Goal: Task Accomplishment & Management: Use online tool/utility

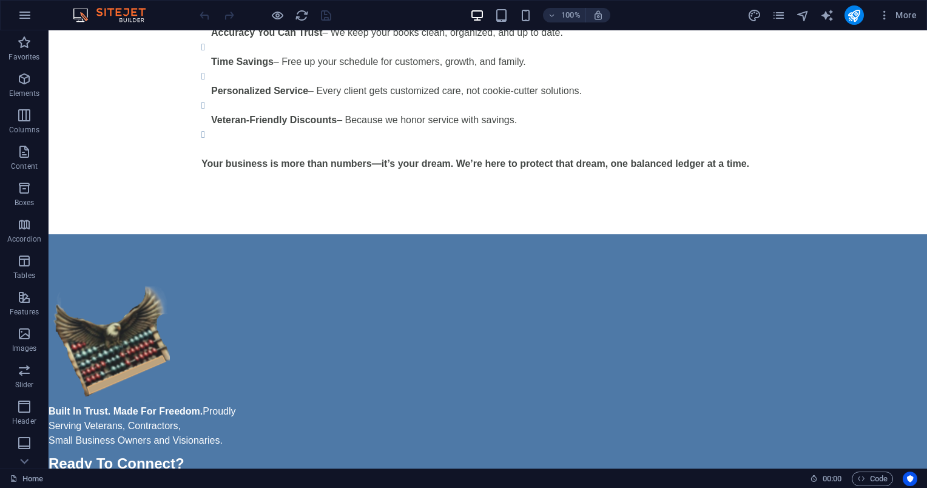
scroll to position [481, 0]
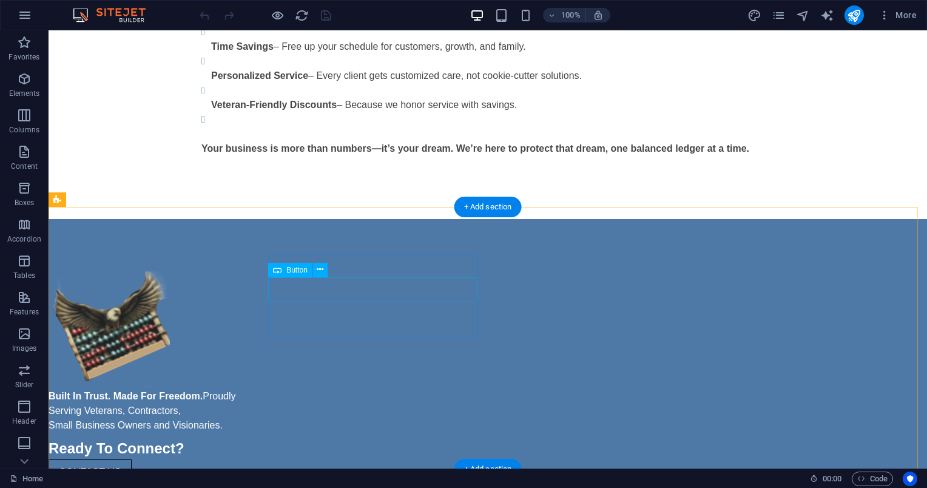
click at [261, 459] on div "CONTACT US" at bounding box center [155, 471] width 212 height 25
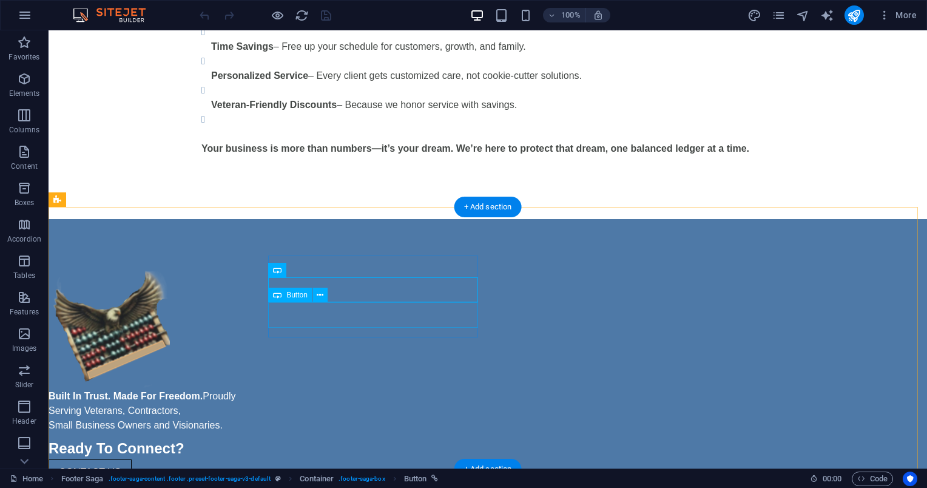
click at [261, 485] on div "BUILD YOUR PLAN" at bounding box center [155, 497] width 212 height 25
click at [327, 288] on div "Button" at bounding box center [301, 294] width 67 height 15
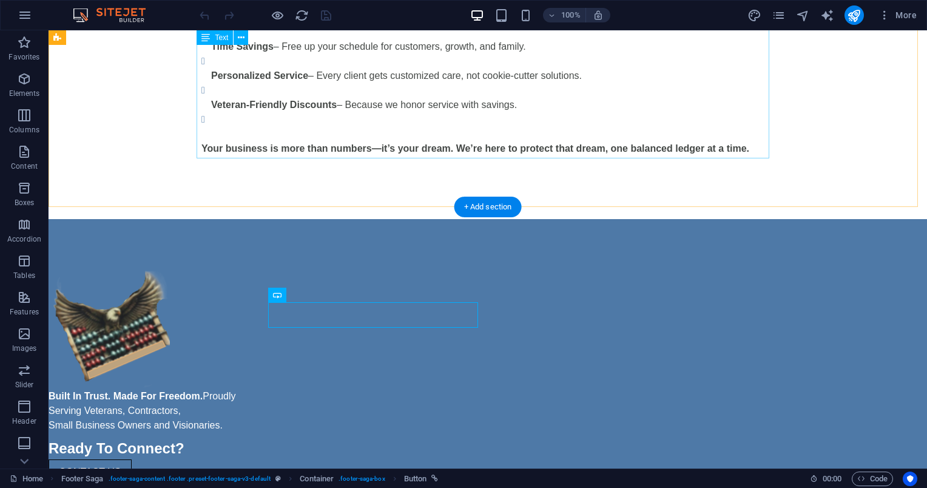
click at [582, 153] on div "Your Numbers. Your Freedom. Your Future. At Liberty Abacus Bookkeeping, we beli…" at bounding box center [487, 18] width 573 height 306
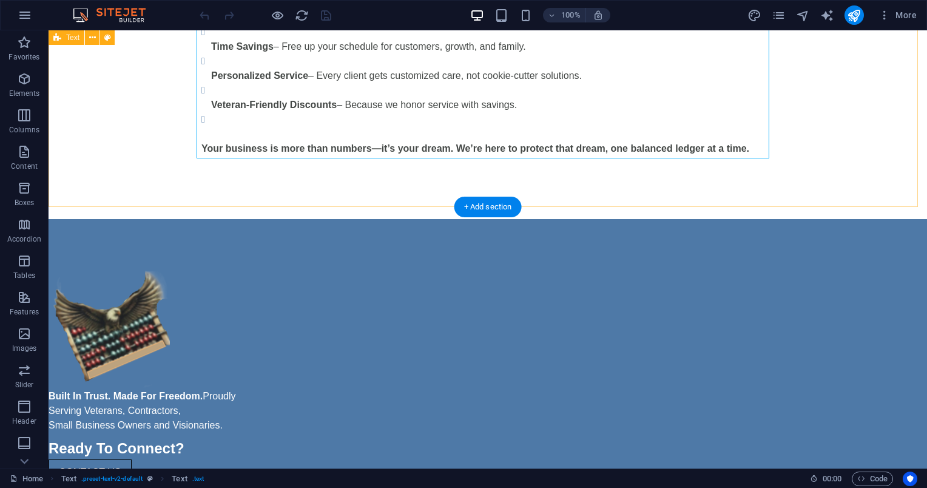
click at [856, 165] on div "Your Numbers. Your Freedom. Your Future. At Liberty Abacus Bookkeeping, we beli…" at bounding box center [488, 13] width 878 height 412
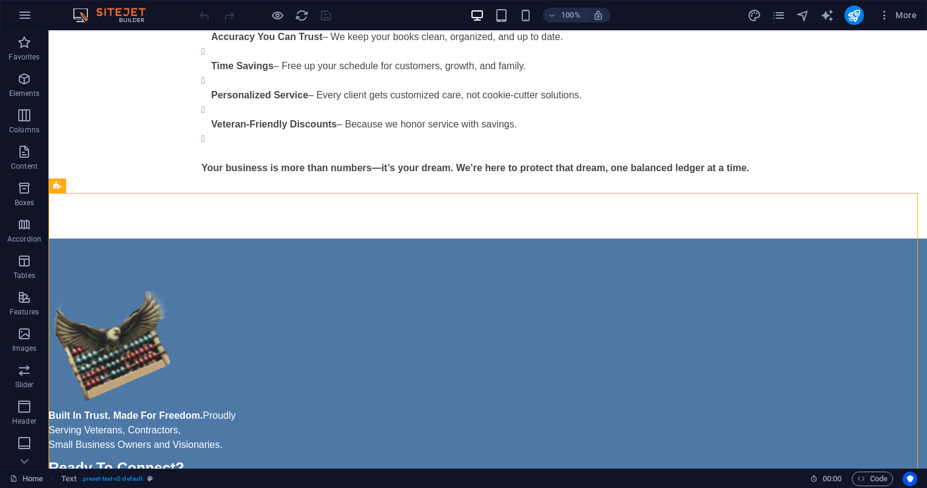
scroll to position [0, 0]
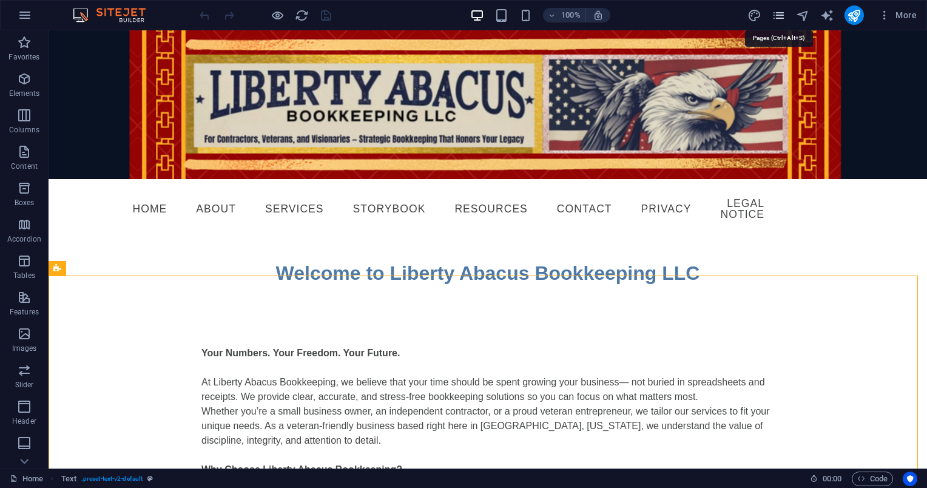
click at [782, 19] on icon "pages" at bounding box center [778, 15] width 14 height 14
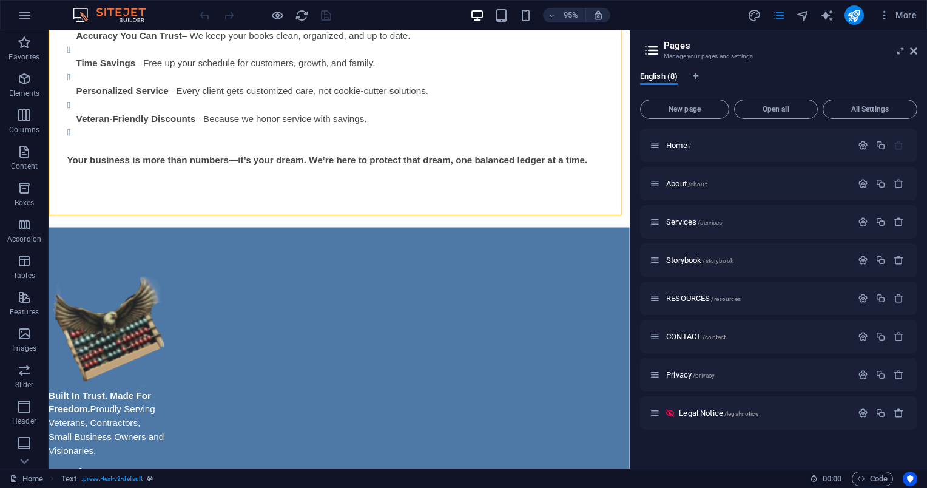
scroll to position [451, 0]
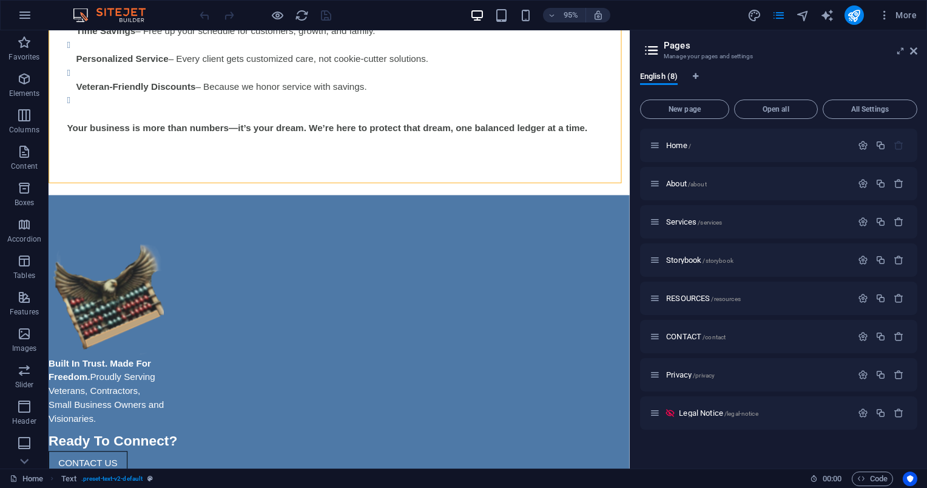
drag, startPoint x: 656, startPoint y: 147, endPoint x: 729, endPoint y: 416, distance: 278.3
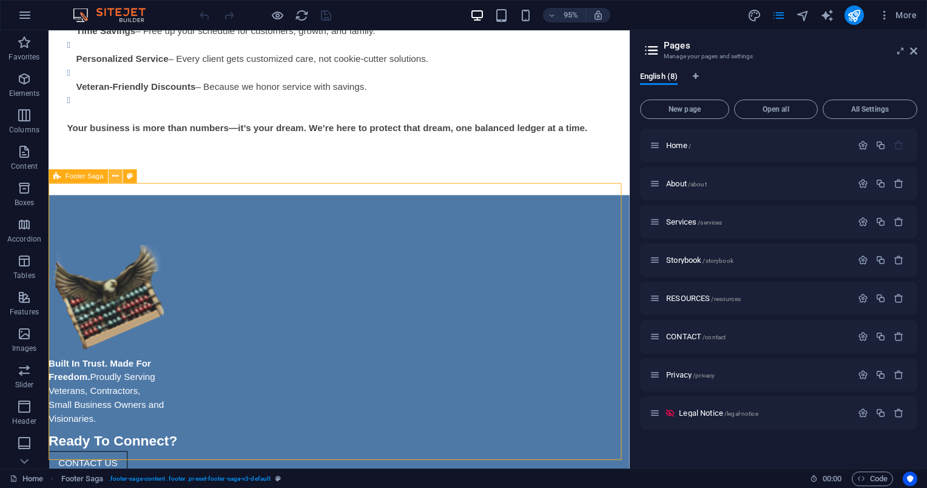
click at [116, 177] on icon at bounding box center [115, 176] width 6 height 12
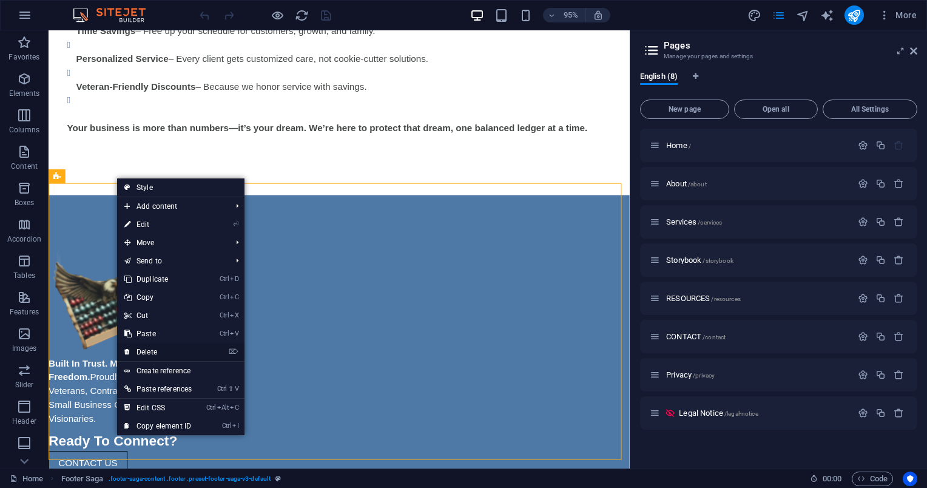
click at [176, 347] on link "⌦ Delete" at bounding box center [158, 352] width 82 height 18
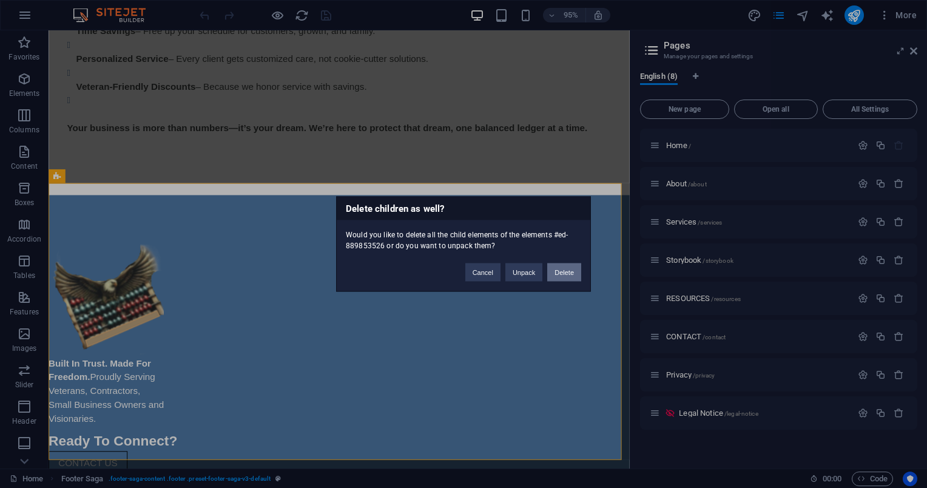
click at [560, 273] on button "Delete" at bounding box center [564, 272] width 34 height 18
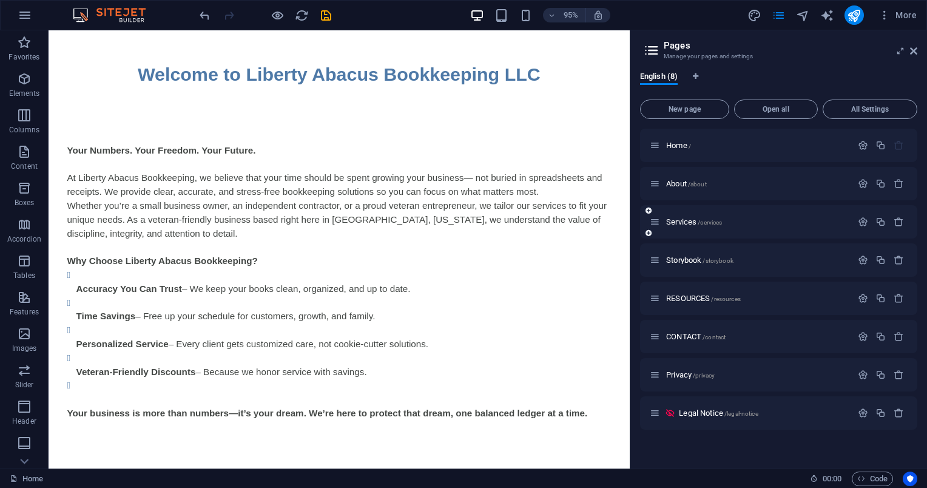
click at [705, 212] on div "Services /services" at bounding box center [778, 221] width 277 height 33
click at [701, 223] on span "/services" at bounding box center [709, 222] width 24 height 7
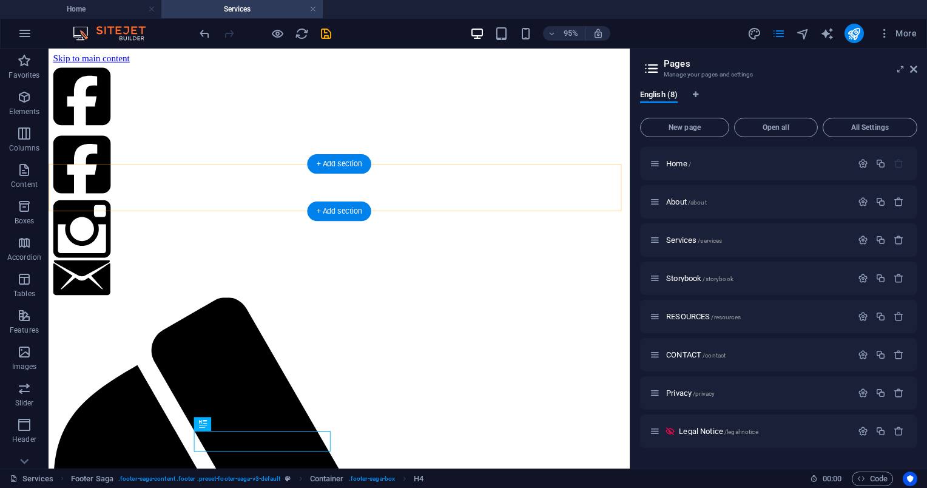
scroll to position [0, 0]
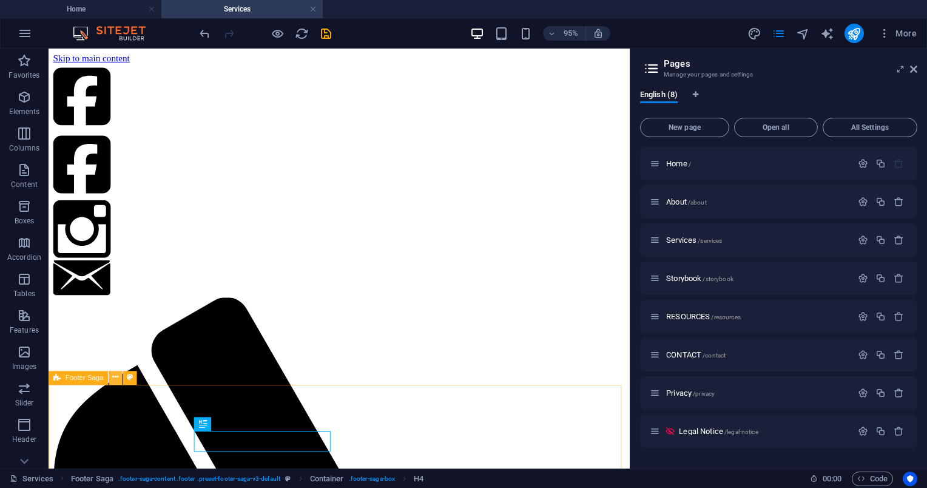
click at [117, 374] on icon at bounding box center [115, 377] width 6 height 12
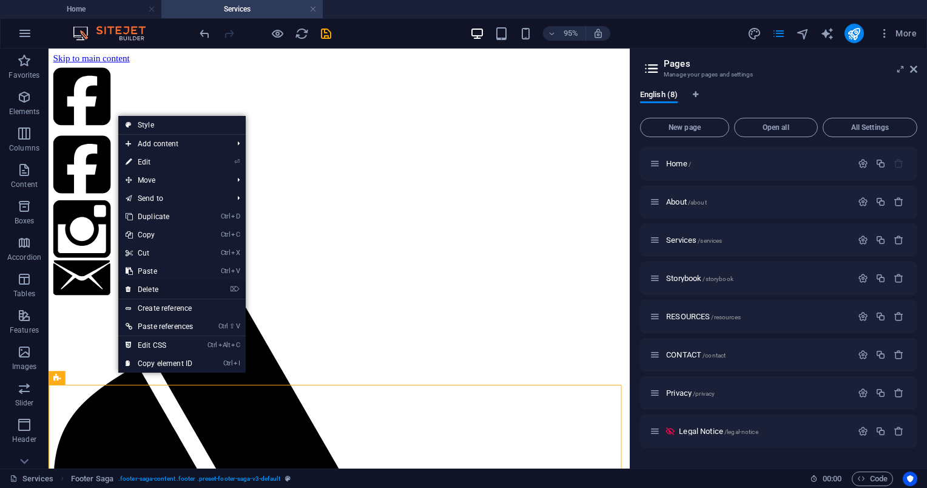
click at [184, 283] on link "⌦ Delete" at bounding box center [159, 289] width 82 height 18
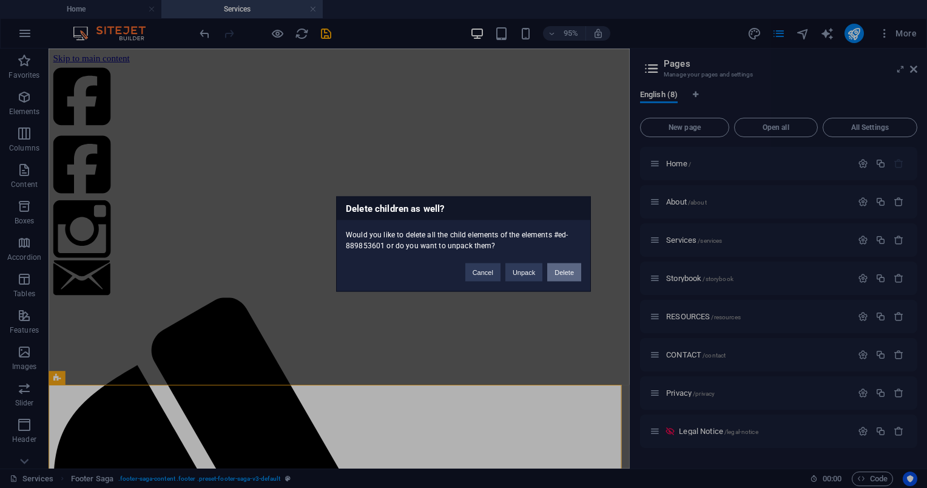
click at [567, 272] on button "Delete" at bounding box center [564, 272] width 34 height 18
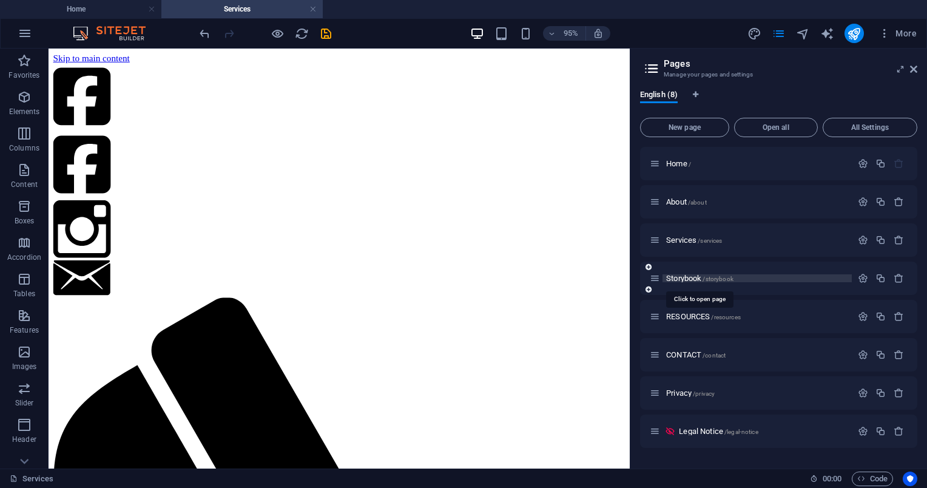
click at [706, 275] on span "/storybook" at bounding box center [717, 278] width 30 height 7
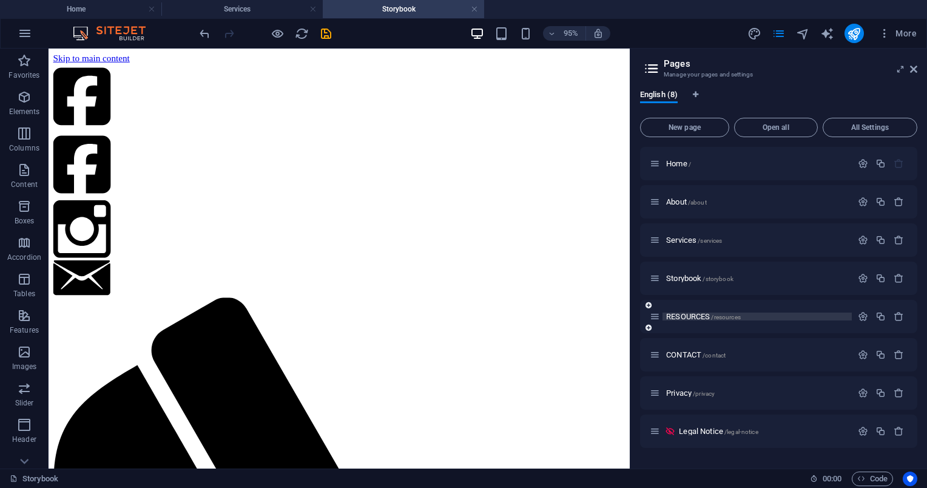
click at [700, 319] on span "RESOURCES /resources" at bounding box center [703, 316] width 75 height 9
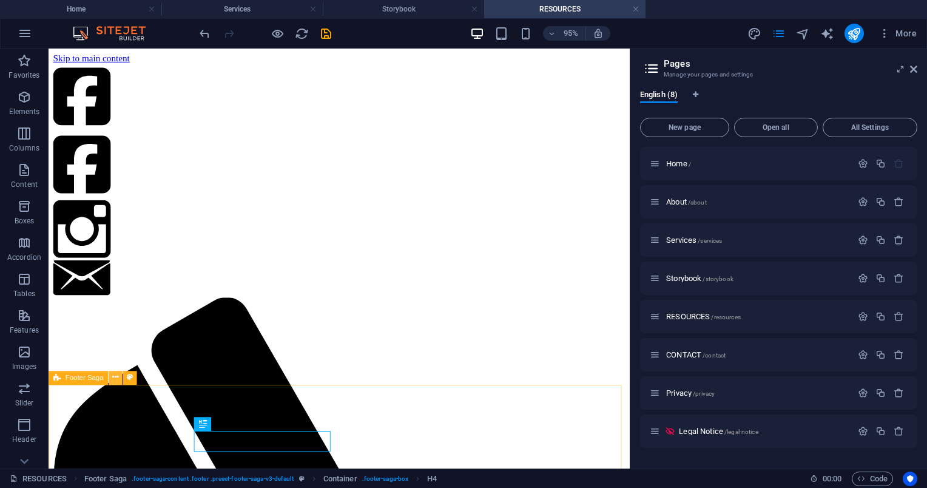
click at [113, 374] on icon at bounding box center [115, 377] width 6 height 12
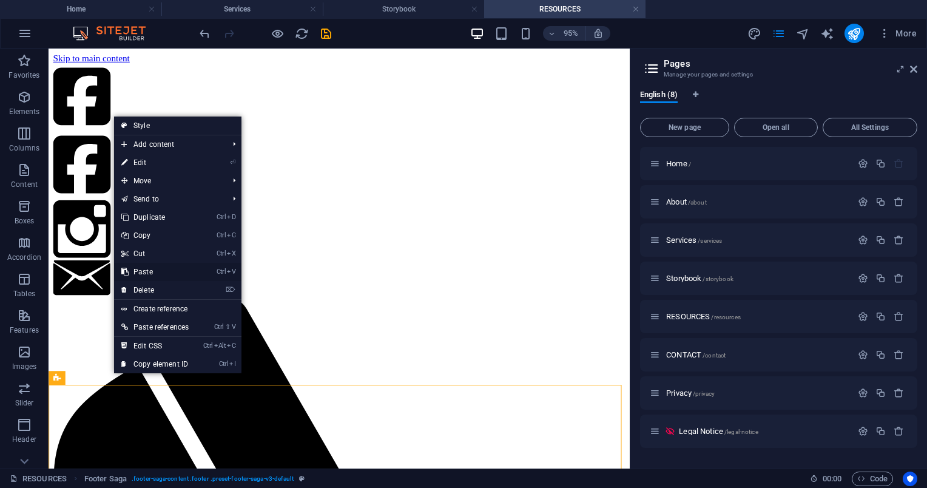
click at [180, 280] on link "Ctrl V Paste" at bounding box center [155, 272] width 82 height 18
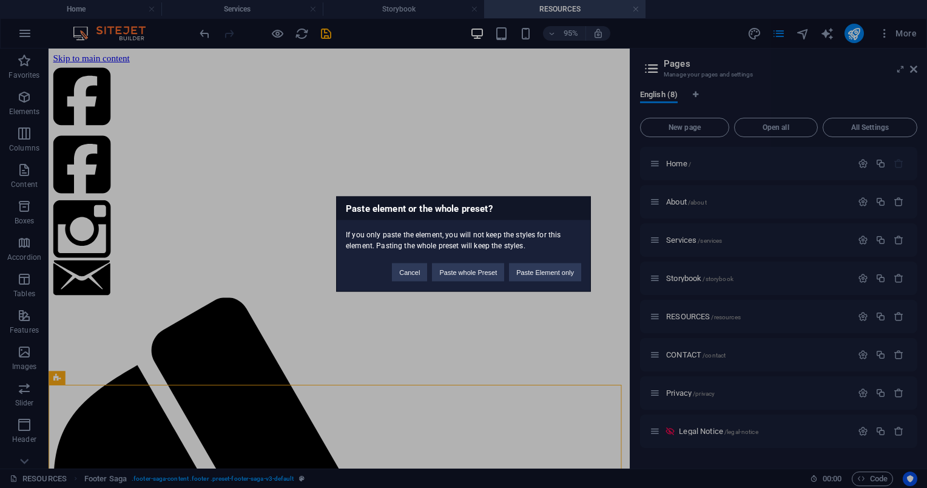
click at [167, 383] on div "Paste element or the whole preset? If you only paste the element, you will not …" at bounding box center [463, 244] width 927 height 488
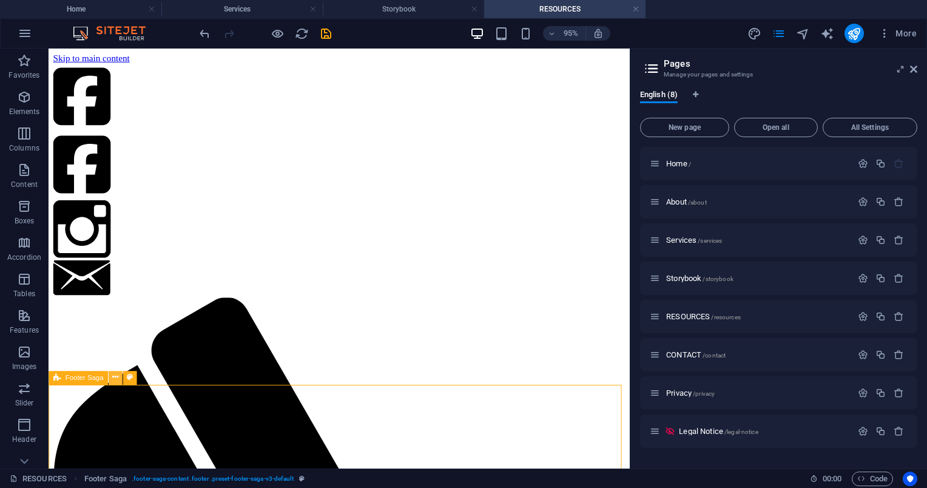
click at [115, 378] on icon at bounding box center [115, 377] width 6 height 12
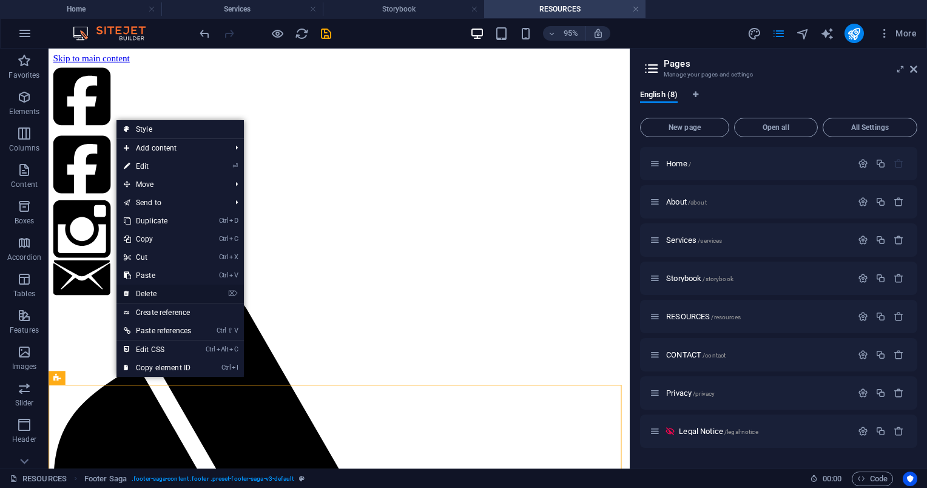
click at [153, 294] on link "⌦ Delete" at bounding box center [157, 293] width 82 height 18
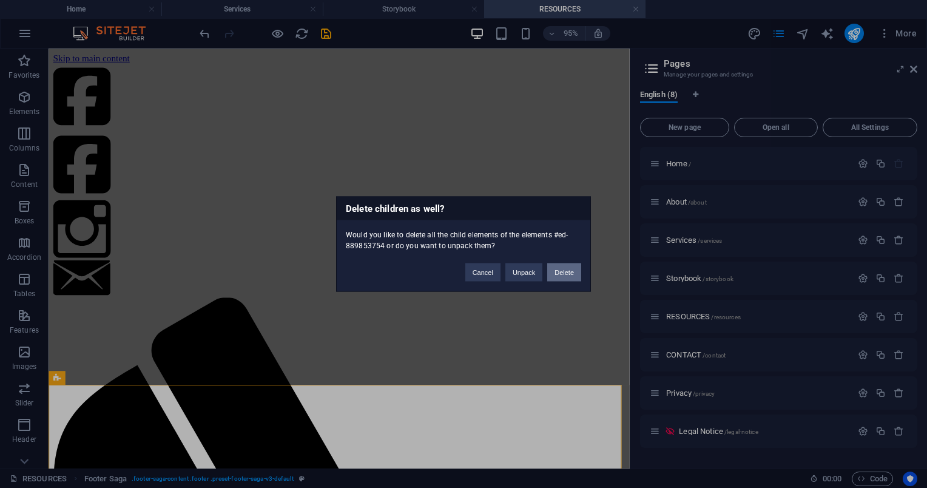
click at [555, 275] on button "Delete" at bounding box center [564, 272] width 34 height 18
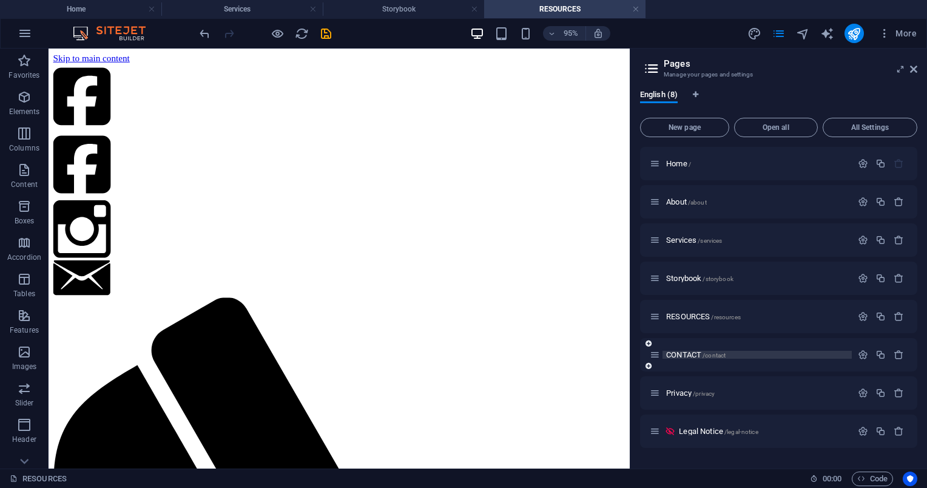
click at [704, 357] on span "/contact" at bounding box center [713, 355] width 23 height 7
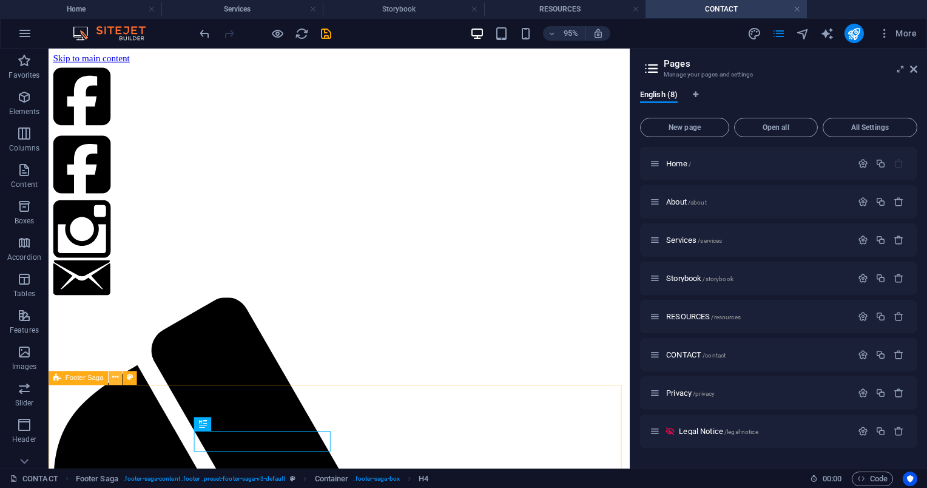
click at [114, 375] on icon at bounding box center [115, 377] width 6 height 12
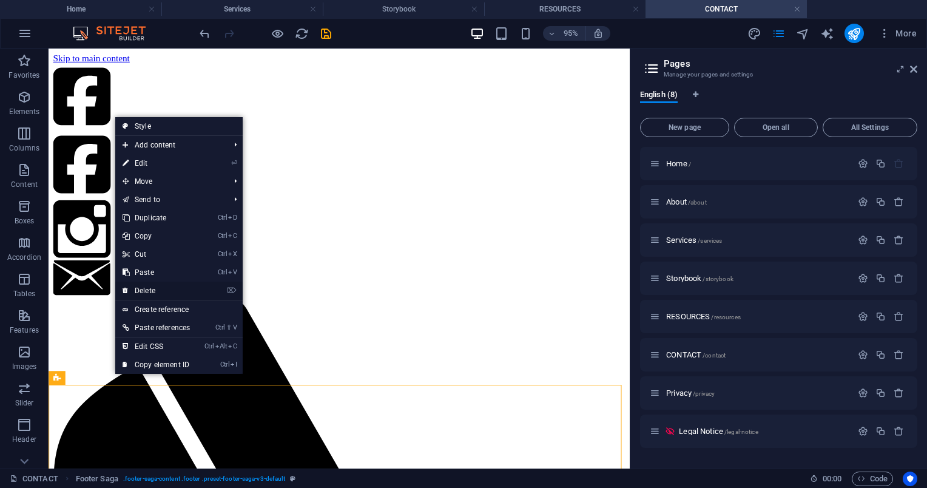
click at [149, 287] on link "⌦ Delete" at bounding box center [156, 290] width 82 height 18
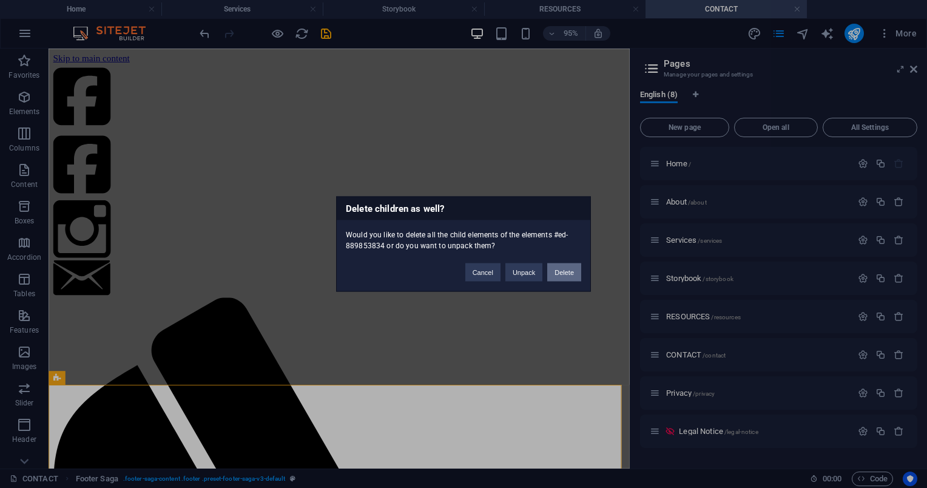
click at [564, 267] on button "Delete" at bounding box center [564, 272] width 34 height 18
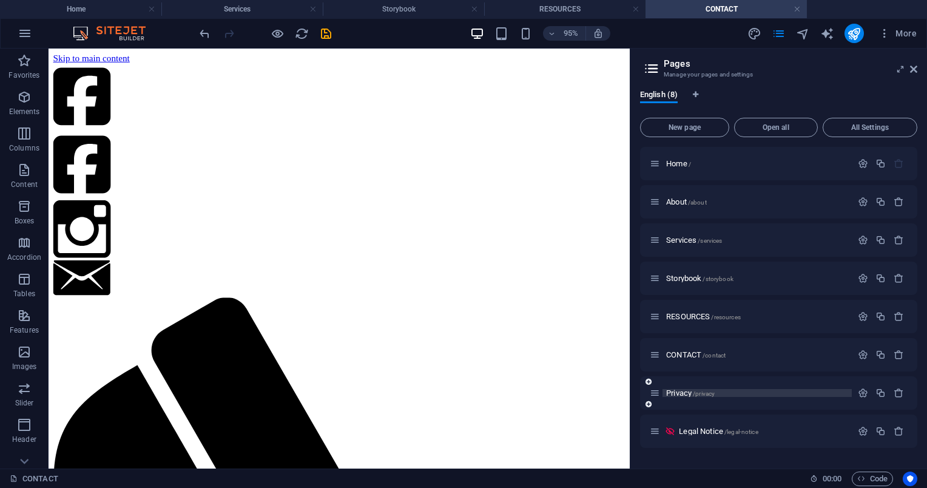
click at [764, 393] on p "Privacy /privacy" at bounding box center [757, 393] width 182 height 8
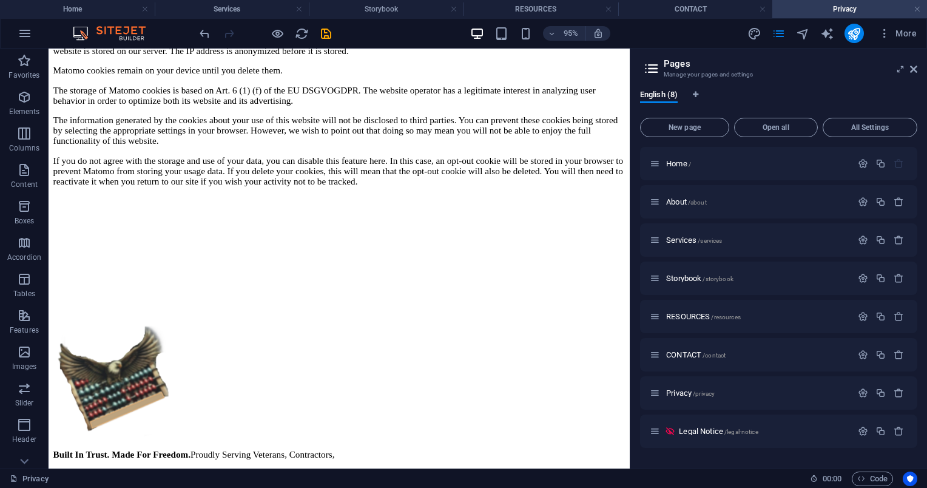
scroll to position [3437, 0]
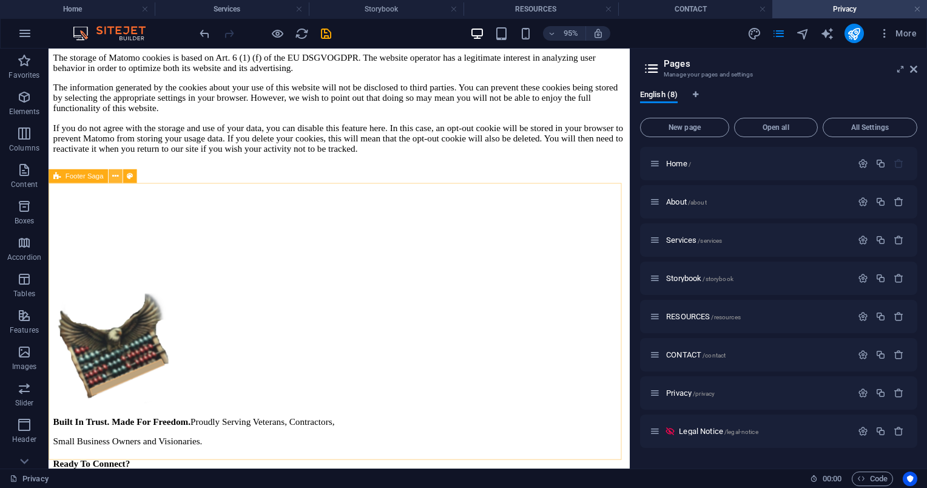
click at [114, 176] on icon at bounding box center [115, 176] width 6 height 12
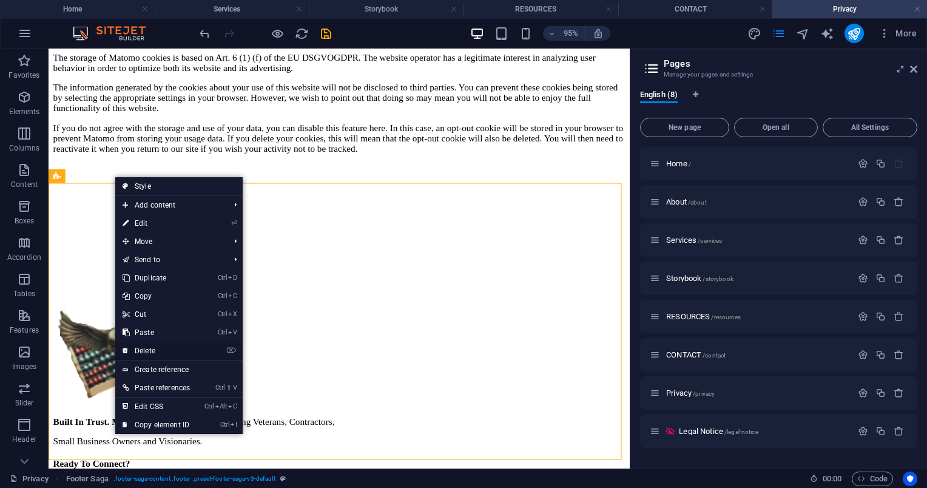
click at [177, 345] on link "⌦ Delete" at bounding box center [156, 350] width 82 height 18
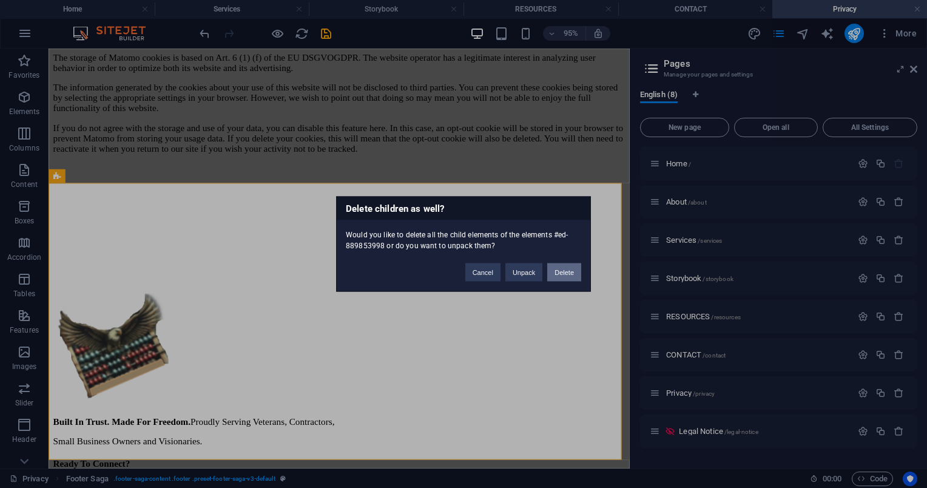
click at [569, 269] on button "Delete" at bounding box center [564, 272] width 34 height 18
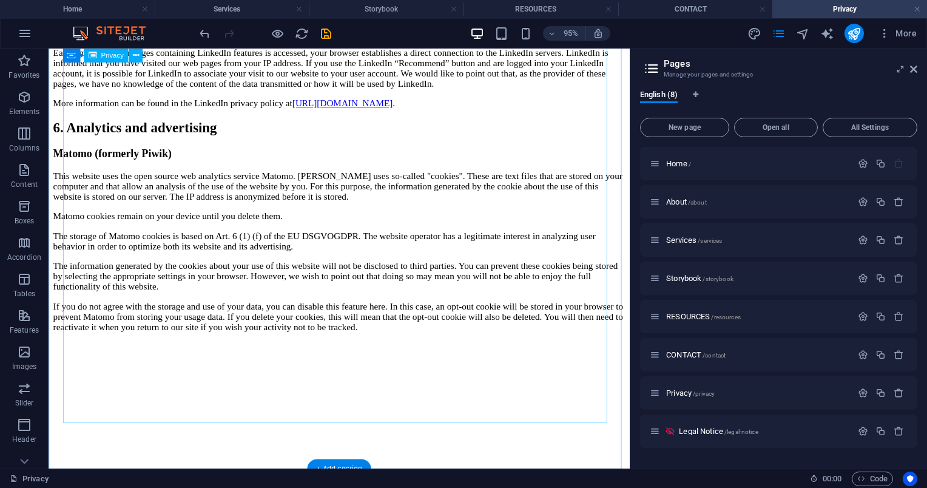
scroll to position [3137, 0]
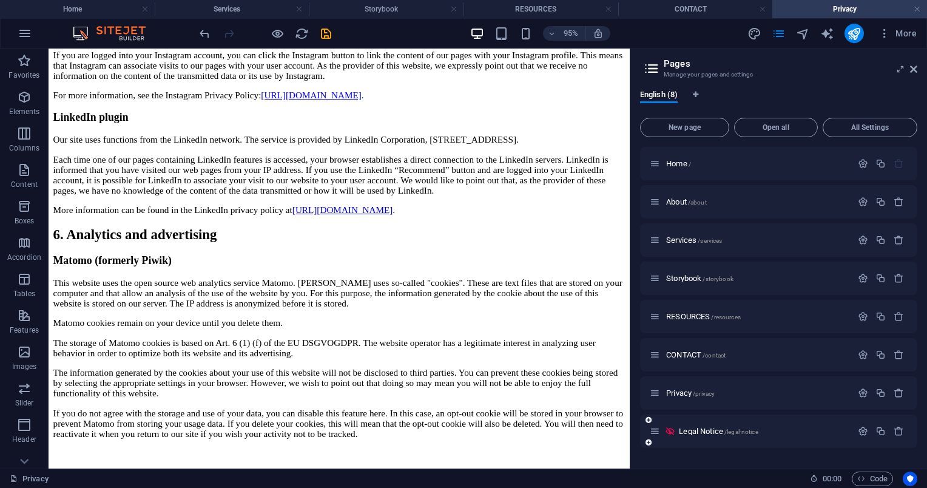
click at [746, 435] on div "Legal Notice /legal-notice" at bounding box center [751, 431] width 202 height 14
click at [746, 429] on span "/legal-notice" at bounding box center [741, 431] width 34 height 7
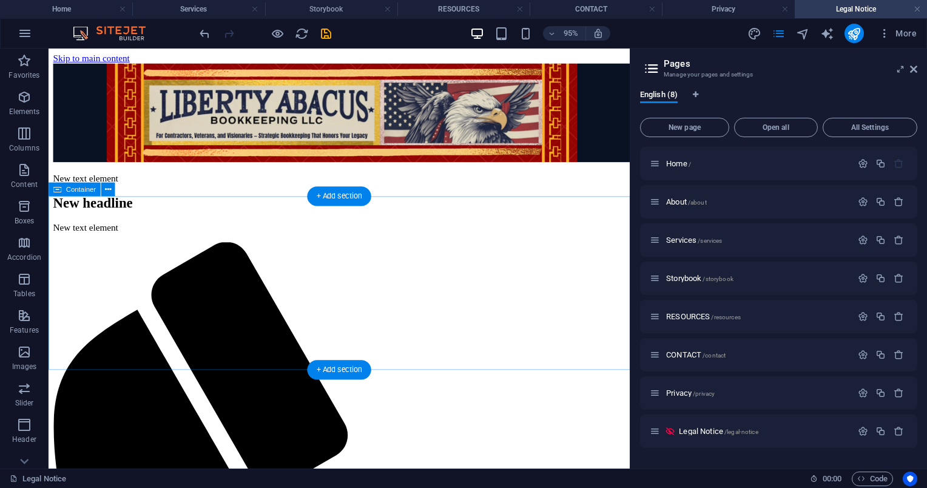
scroll to position [0, 0]
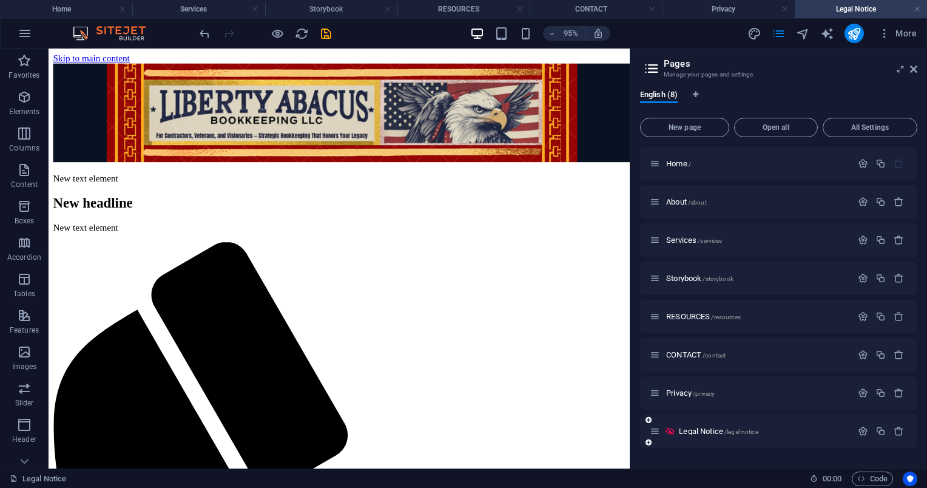
click at [657, 427] on icon at bounding box center [655, 431] width 10 height 10
click at [677, 235] on div "Services /services" at bounding box center [751, 240] width 202 height 14
click at [693, 207] on div "About /about" at bounding box center [751, 202] width 202 height 14
click at [657, 201] on icon at bounding box center [655, 201] width 10 height 10
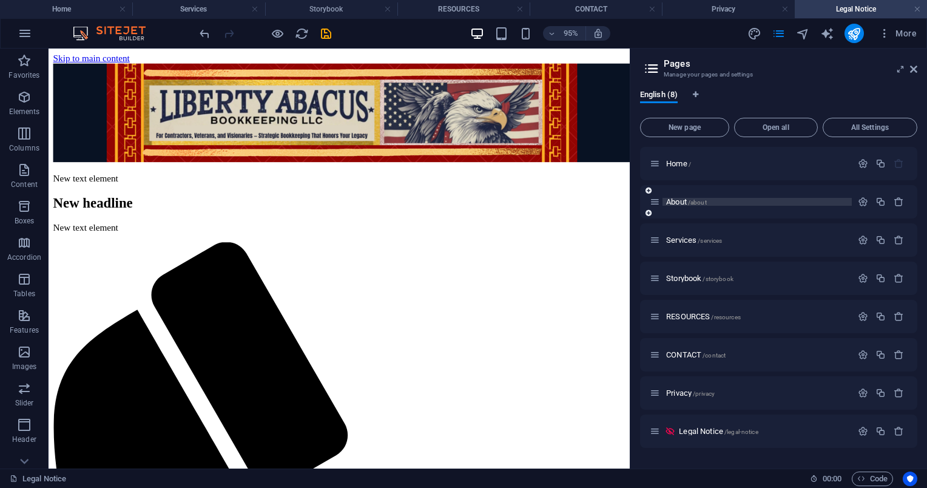
click at [682, 204] on span "About /about" at bounding box center [686, 201] width 41 height 9
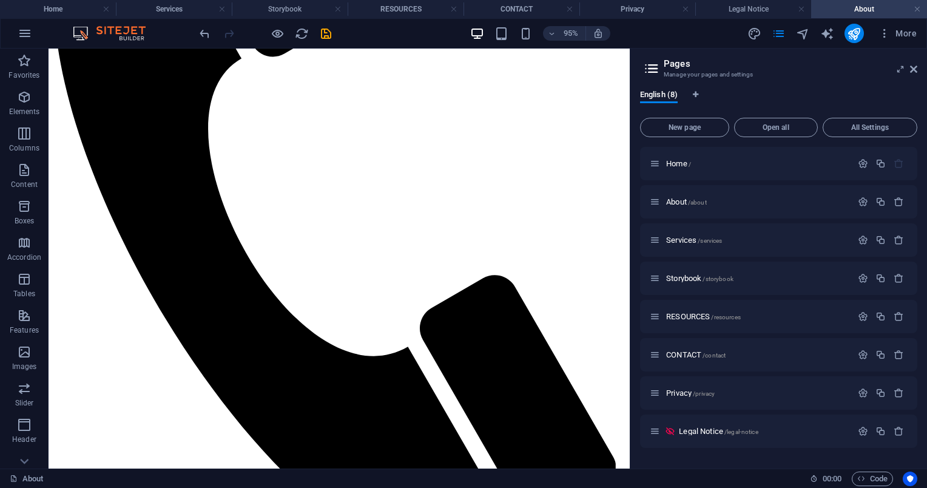
scroll to position [1541, 0]
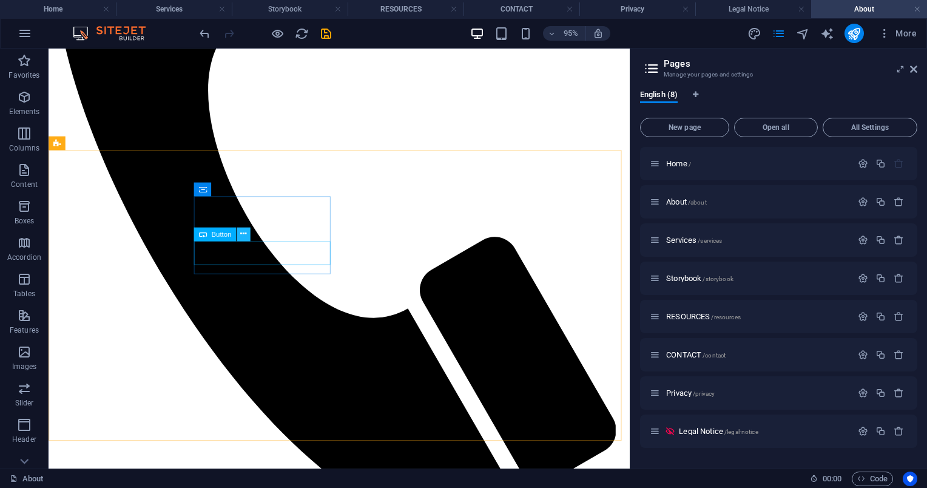
click at [241, 235] on icon at bounding box center [243, 234] width 6 height 12
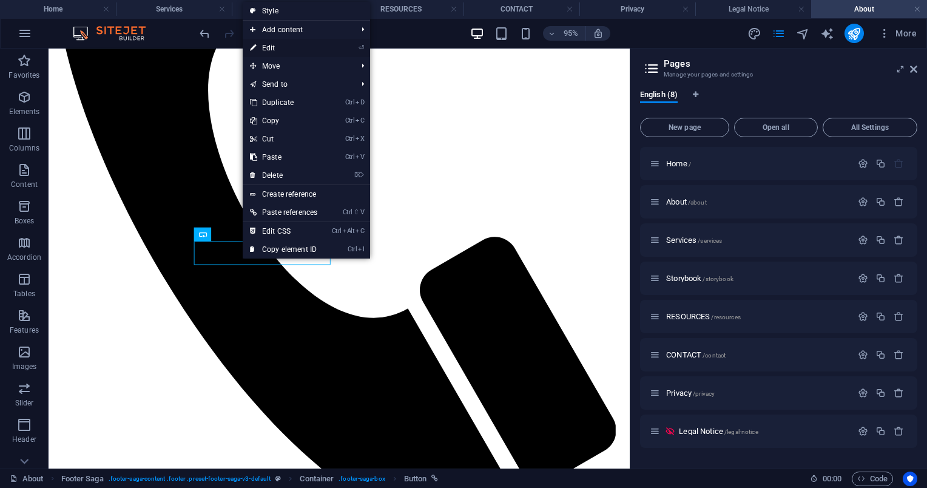
click at [287, 45] on link "⏎ Edit" at bounding box center [284, 48] width 82 height 18
select select "2"
select select
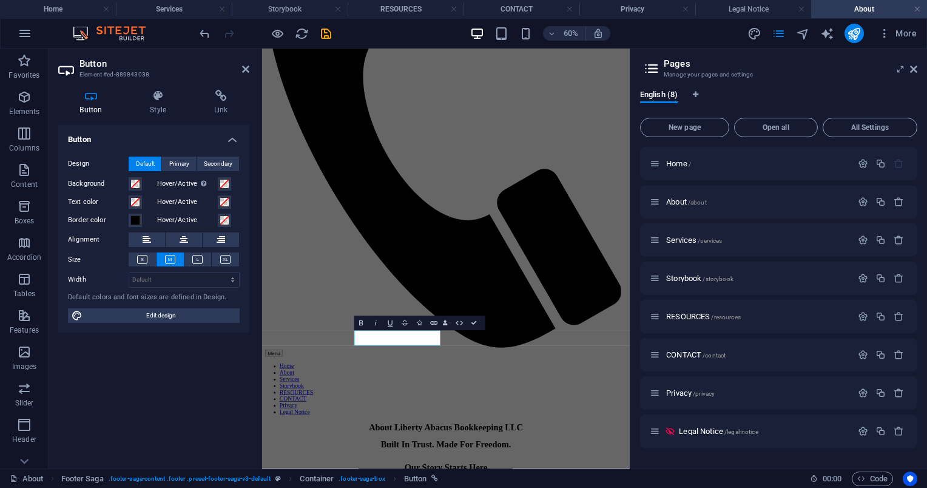
scroll to position [1274, 0]
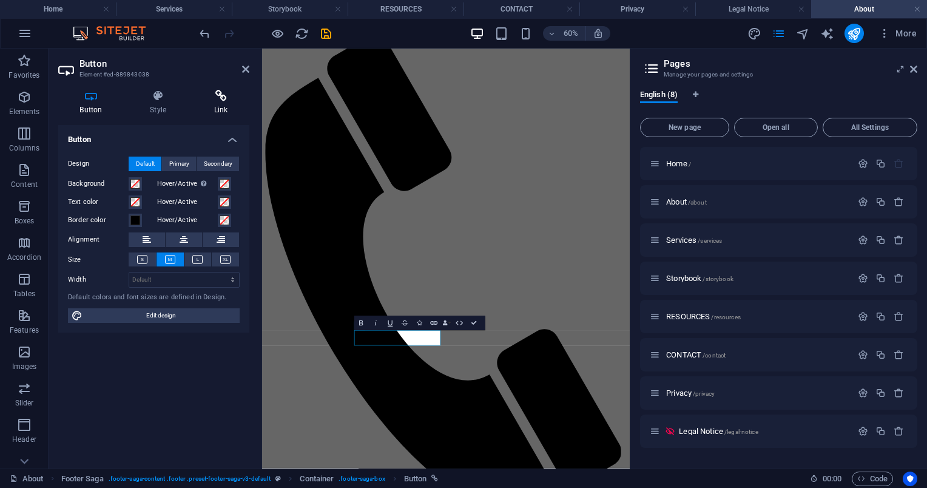
click at [218, 102] on h4 "Link" at bounding box center [220, 102] width 57 height 25
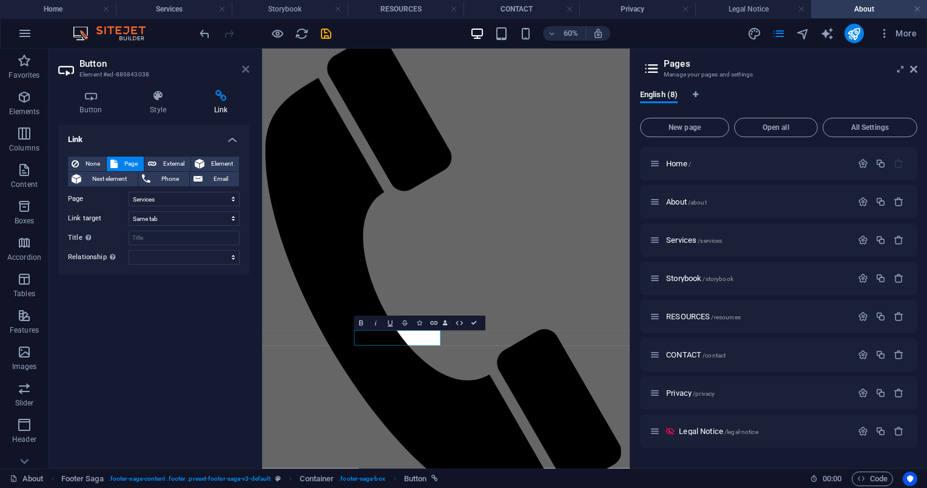
click at [243, 69] on icon at bounding box center [245, 69] width 7 height 10
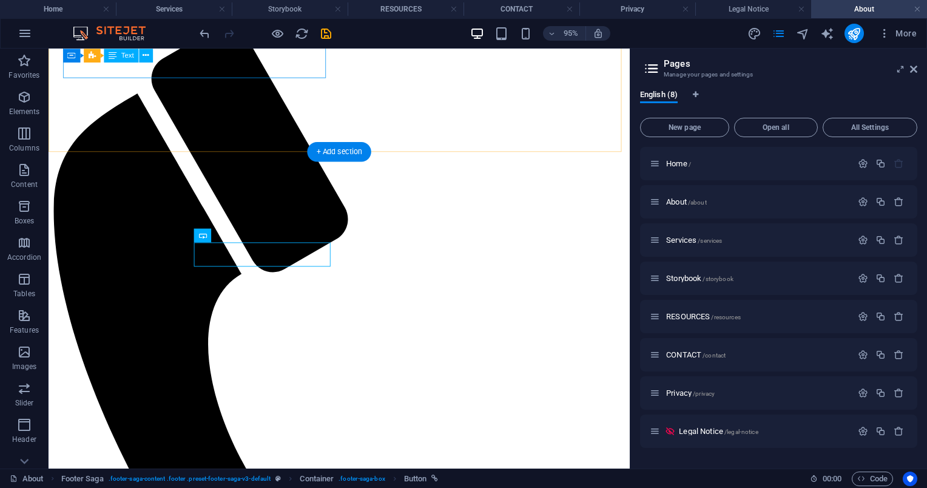
scroll to position [1540, 0]
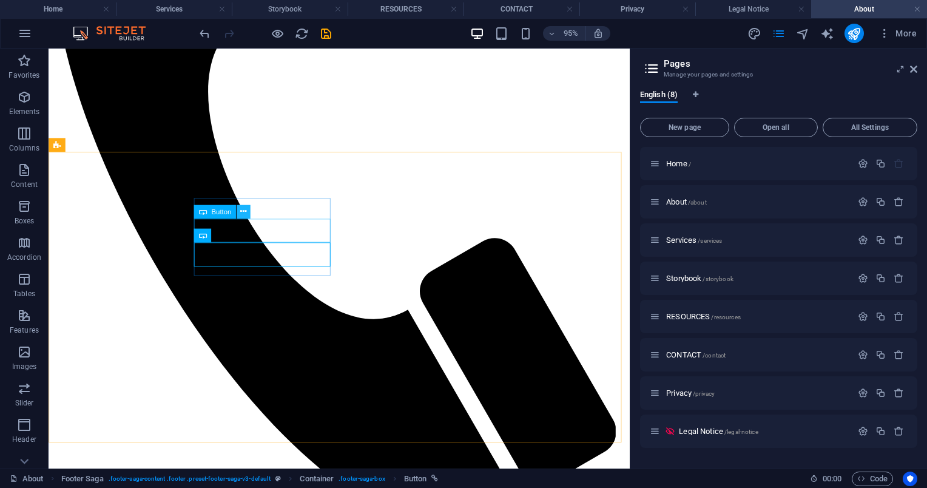
click at [244, 211] on icon at bounding box center [243, 212] width 6 height 12
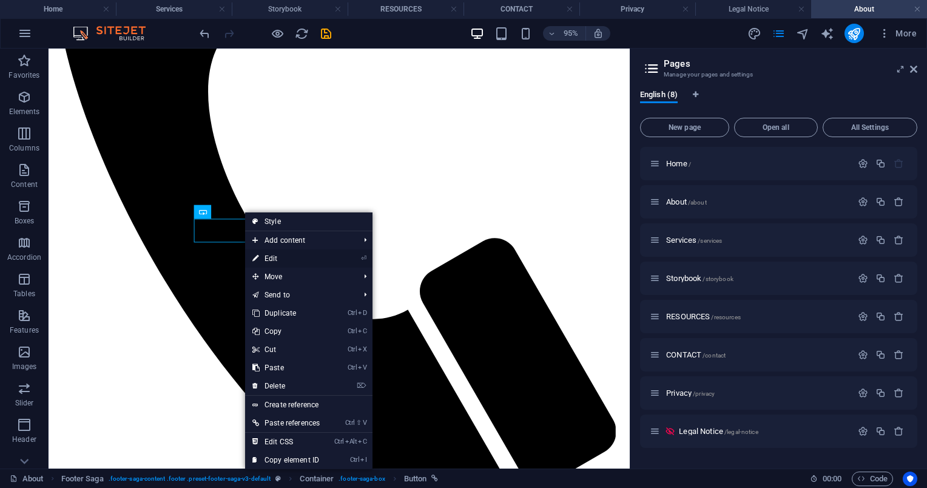
click at [281, 257] on link "⏎ Edit" at bounding box center [286, 258] width 82 height 18
select select "5"
select select
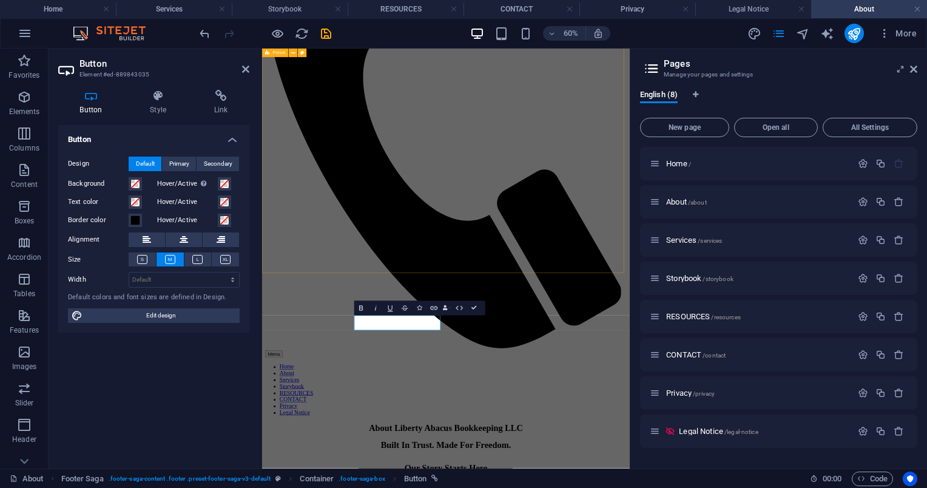
scroll to position [1274, 0]
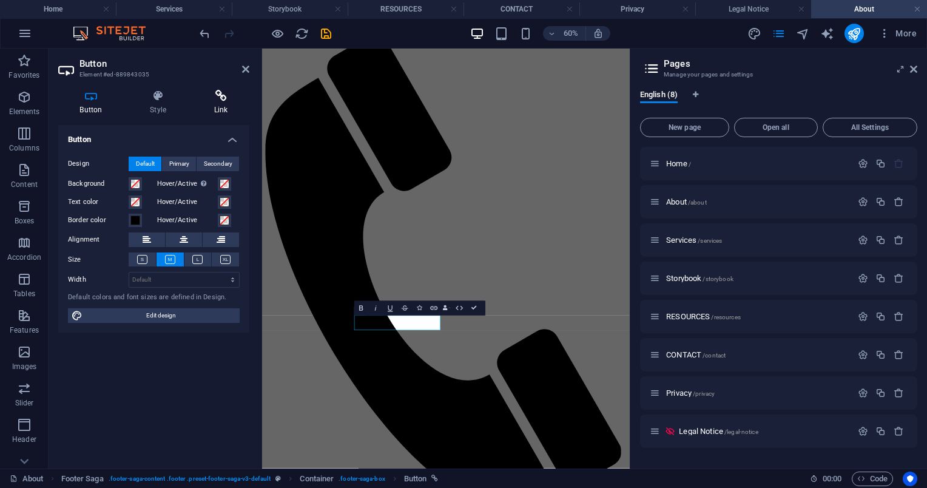
click at [213, 106] on h4 "Link" at bounding box center [220, 102] width 57 height 25
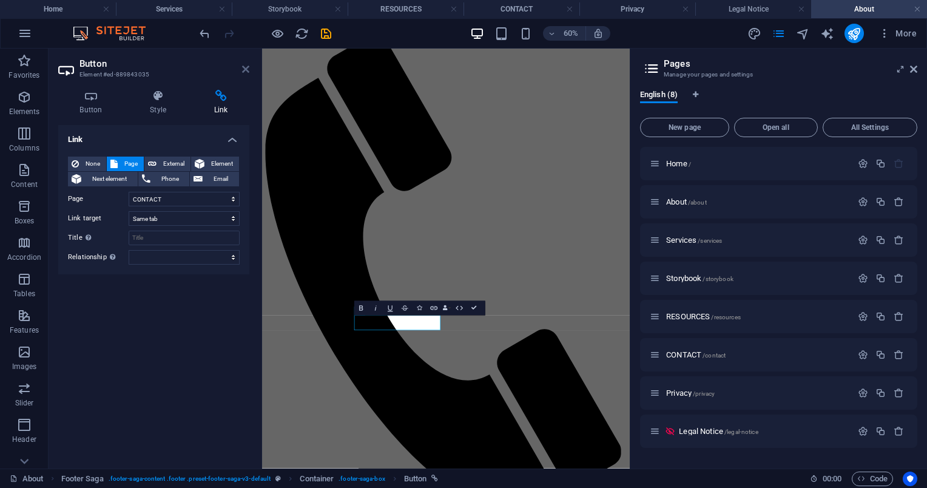
click at [247, 70] on icon at bounding box center [245, 69] width 7 height 10
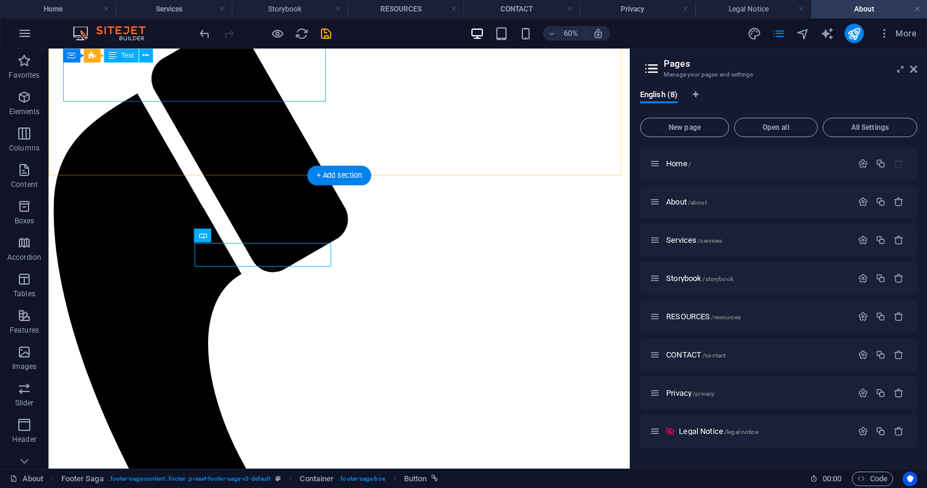
scroll to position [1514, 0]
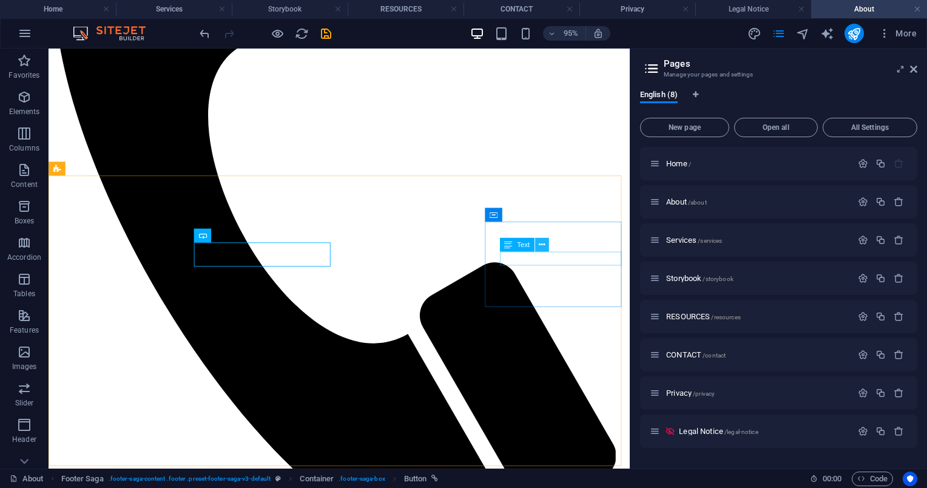
click at [542, 245] on icon at bounding box center [542, 244] width 6 height 12
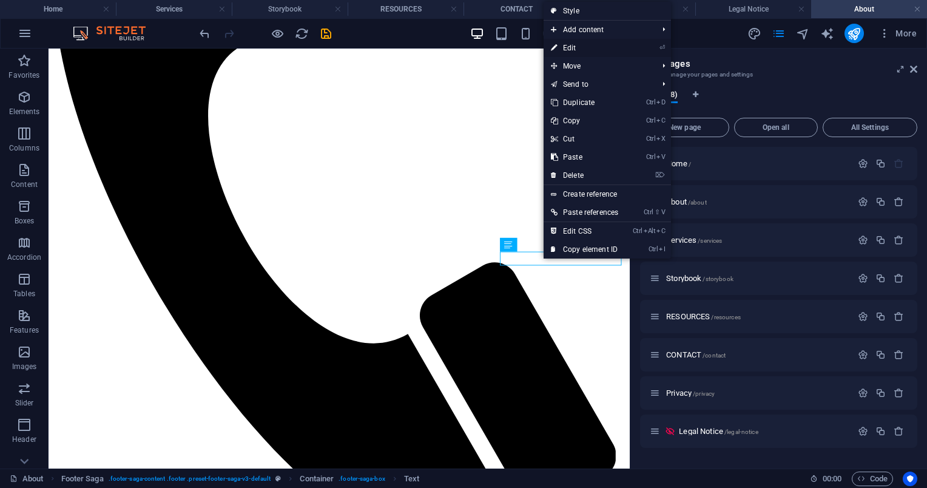
click at [580, 45] on link "⏎ Edit" at bounding box center [584, 48] width 82 height 18
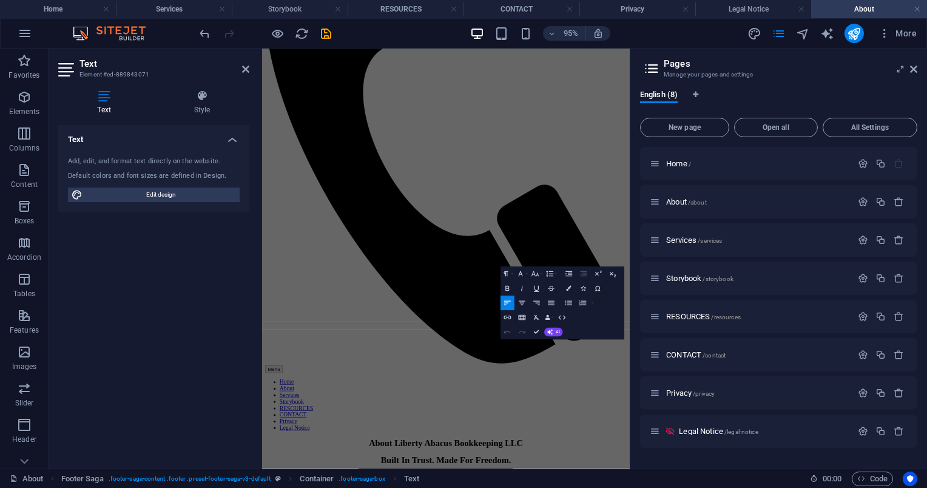
scroll to position [1274, 0]
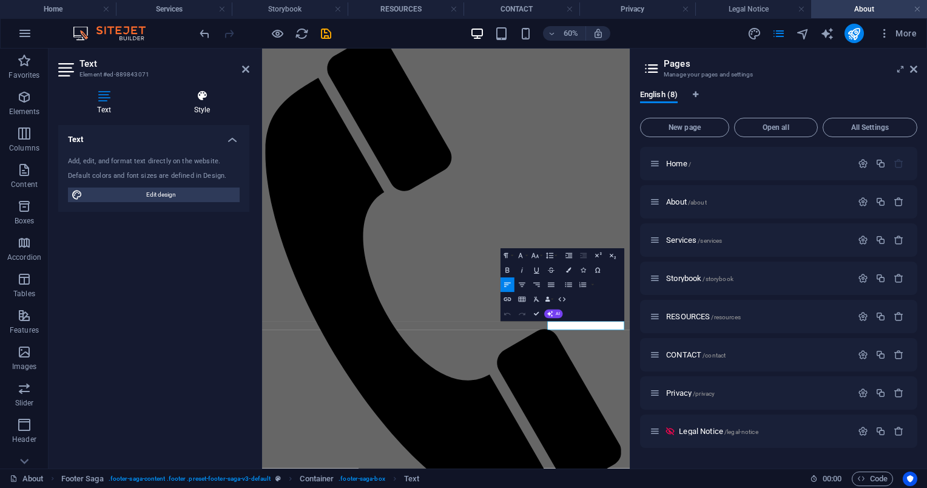
click at [198, 110] on h4 "Style" at bounding box center [202, 102] width 95 height 25
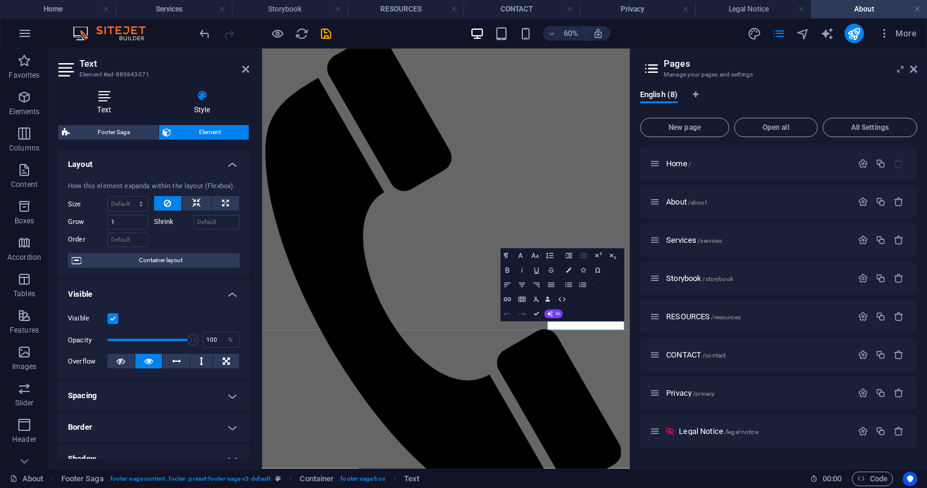
click at [111, 101] on icon at bounding box center [104, 96] width 92 height 12
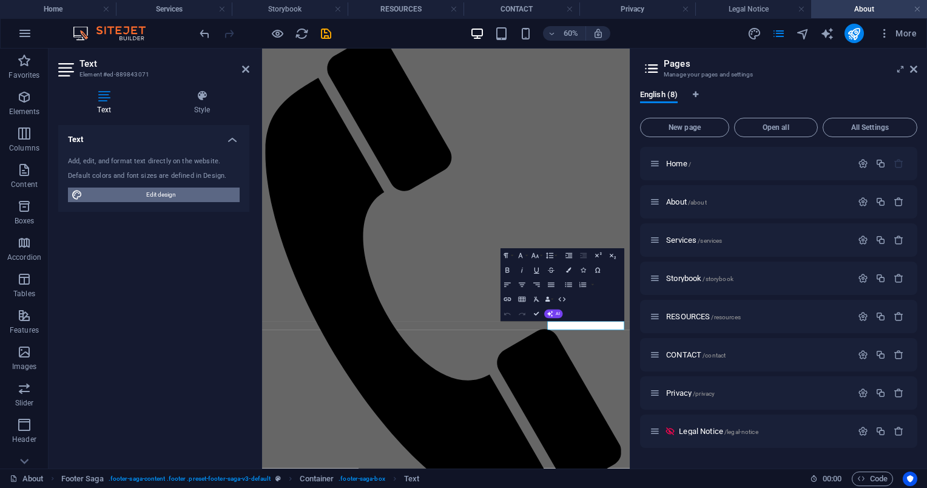
click at [167, 189] on span "Edit design" at bounding box center [161, 194] width 150 height 15
select select "px"
select select "400"
select select "px"
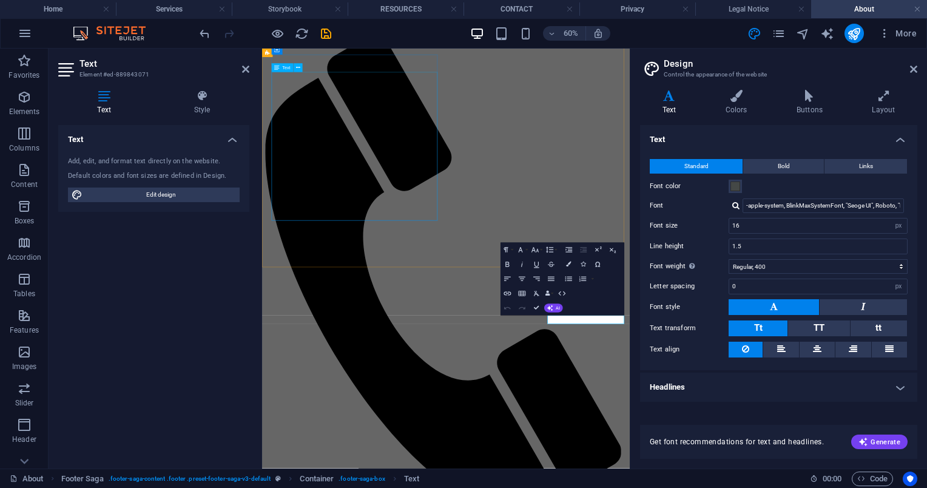
scroll to position [1283, 0]
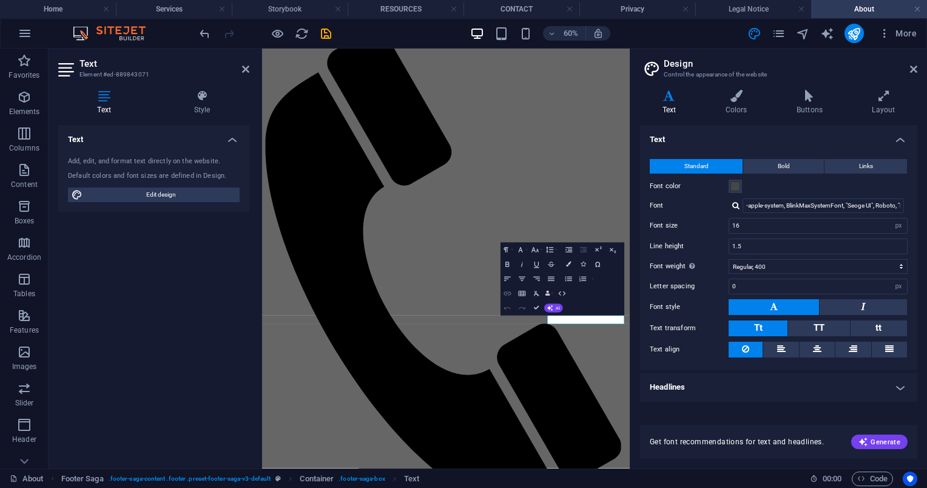
click at [507, 296] on icon "button" at bounding box center [507, 293] width 8 height 8
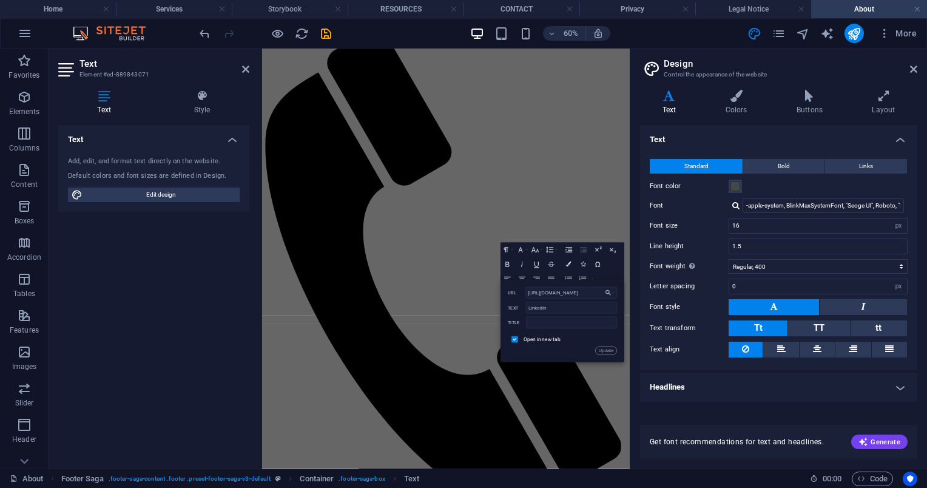
scroll to position [0, 109]
click at [599, 292] on input "[URL][DOMAIN_NAME]" at bounding box center [571, 293] width 92 height 12
click at [601, 294] on input "[URL][DOMAIN_NAME]" at bounding box center [571, 293] width 92 height 12
type input "[URL][DOMAIN_NAME]"
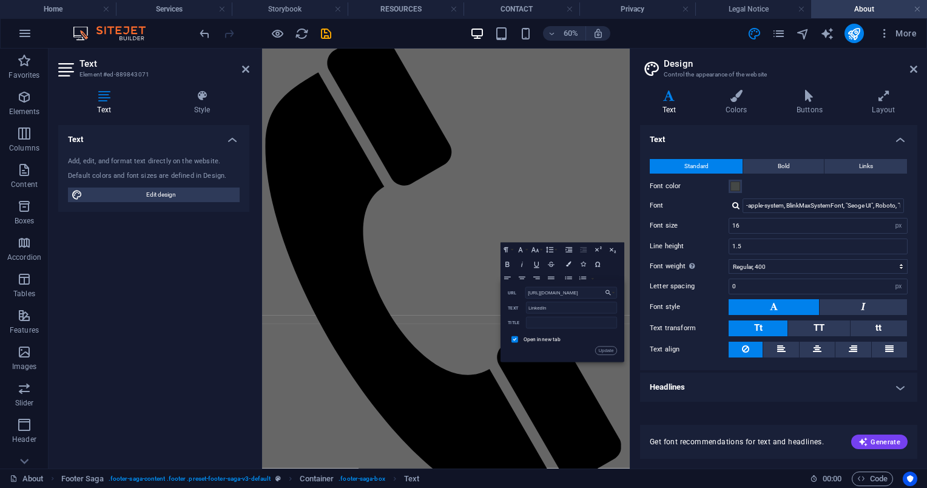
scroll to position [0, 46]
click at [609, 351] on button "Update" at bounding box center [606, 350] width 22 height 8
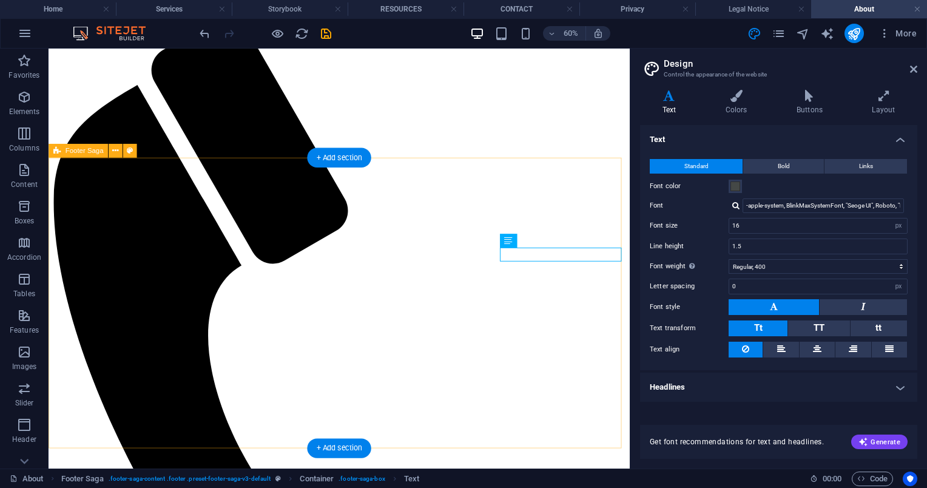
scroll to position [1533, 0]
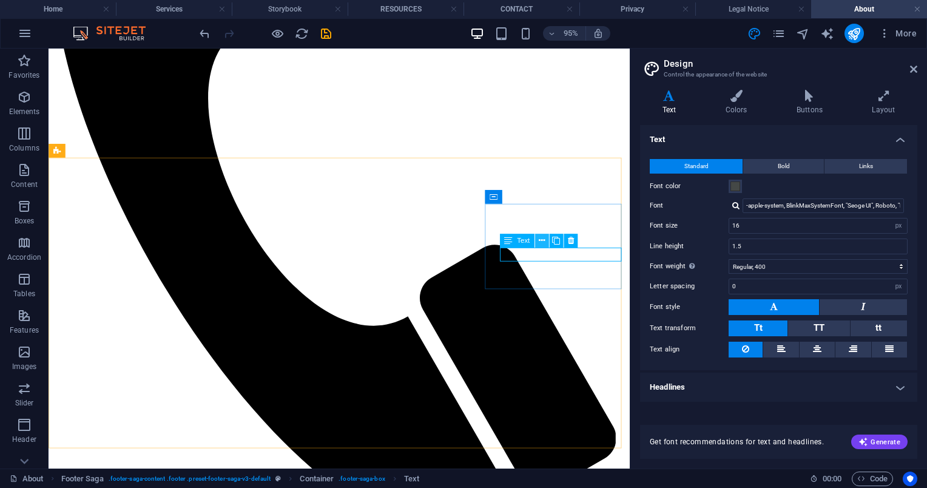
click at [539, 238] on icon at bounding box center [542, 240] width 6 height 12
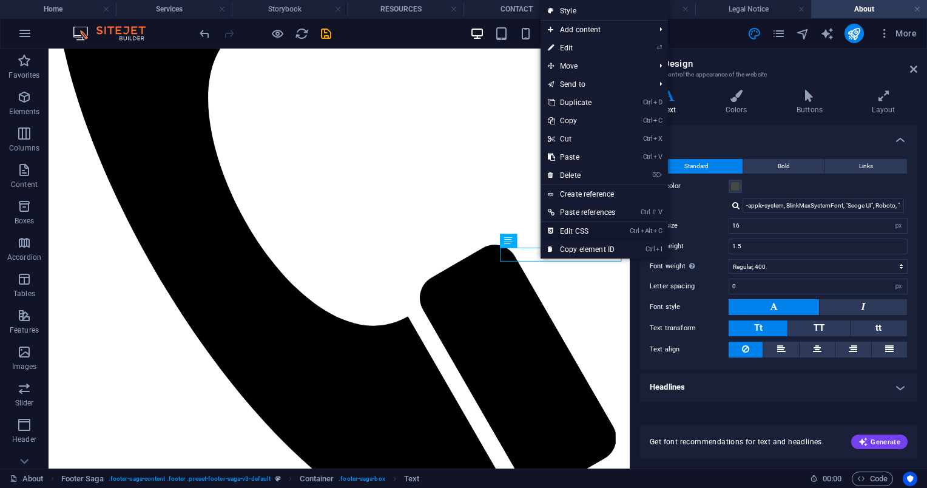
drag, startPoint x: 588, startPoint y: 226, endPoint x: 573, endPoint y: 5, distance: 220.7
click at [588, 226] on link "Ctrl Alt C Edit CSS" at bounding box center [581, 231] width 82 height 18
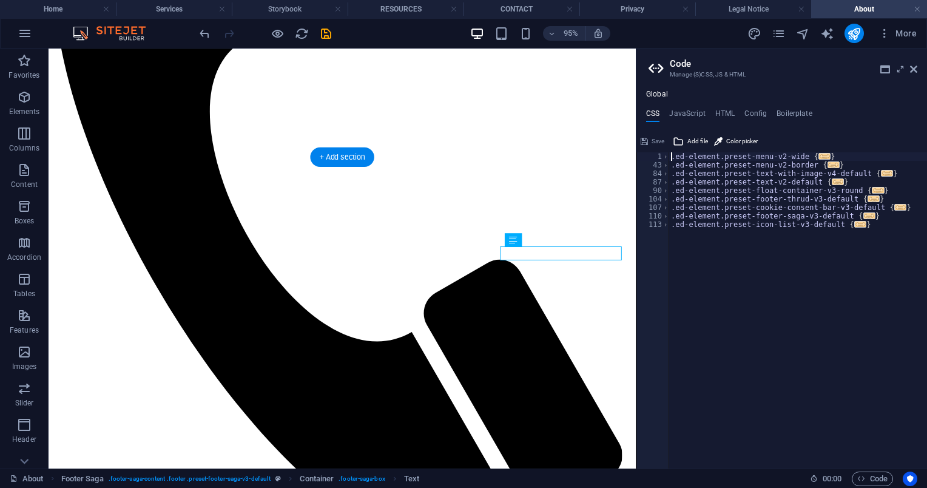
scroll to position [1535, 0]
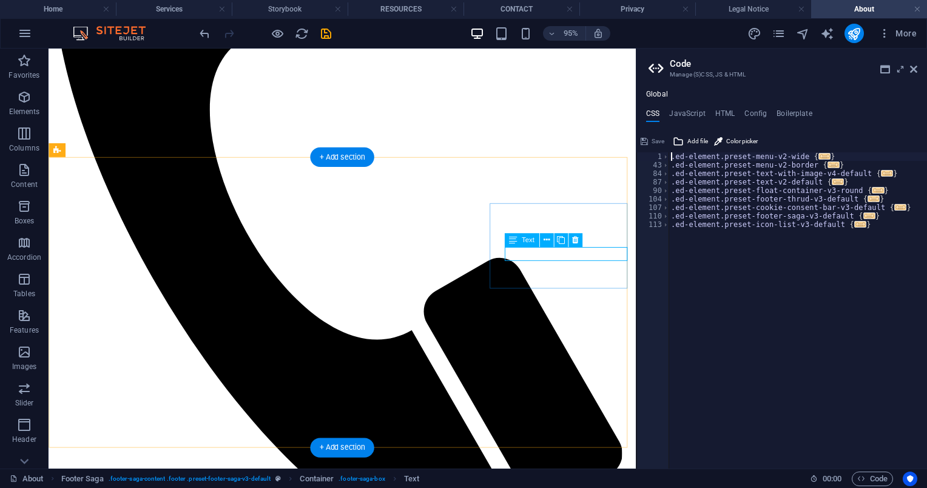
click at [543, 238] on icon at bounding box center [546, 240] width 6 height 12
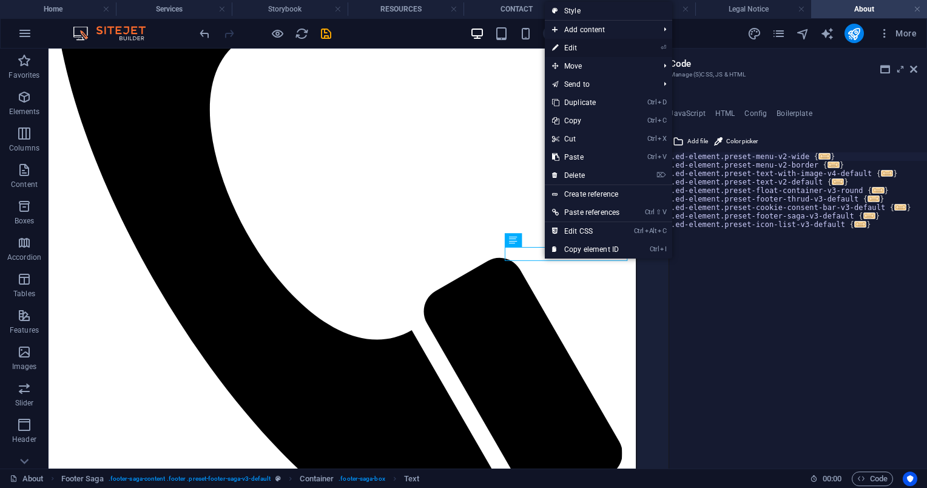
click at [589, 43] on link "⏎ Edit" at bounding box center [586, 48] width 82 height 18
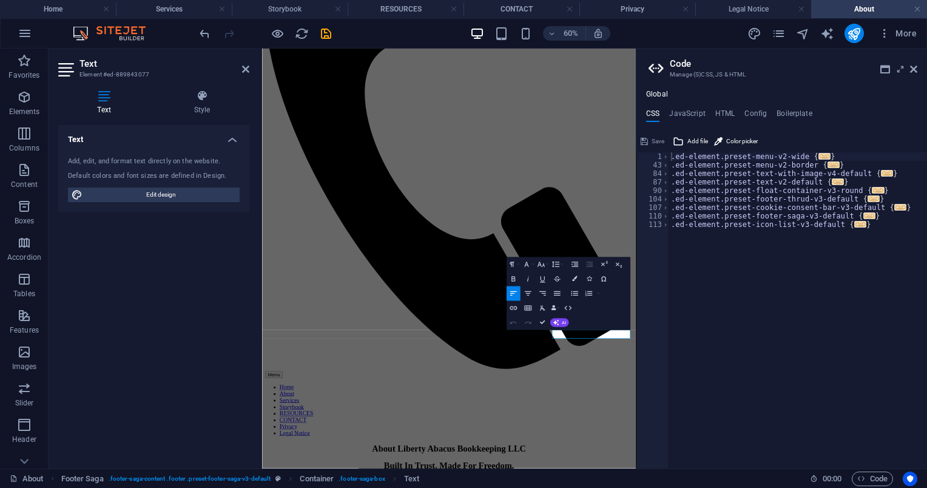
scroll to position [1276, 0]
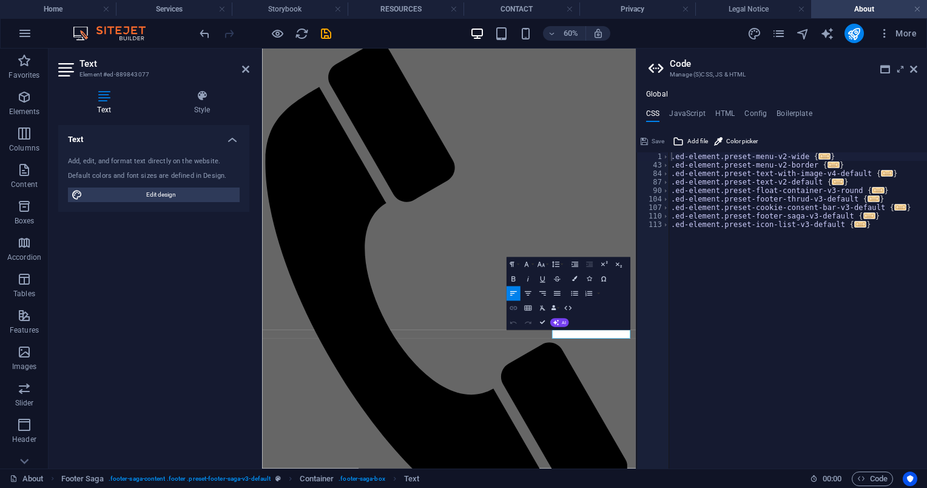
click at [514, 306] on icon "button" at bounding box center [513, 307] width 8 height 8
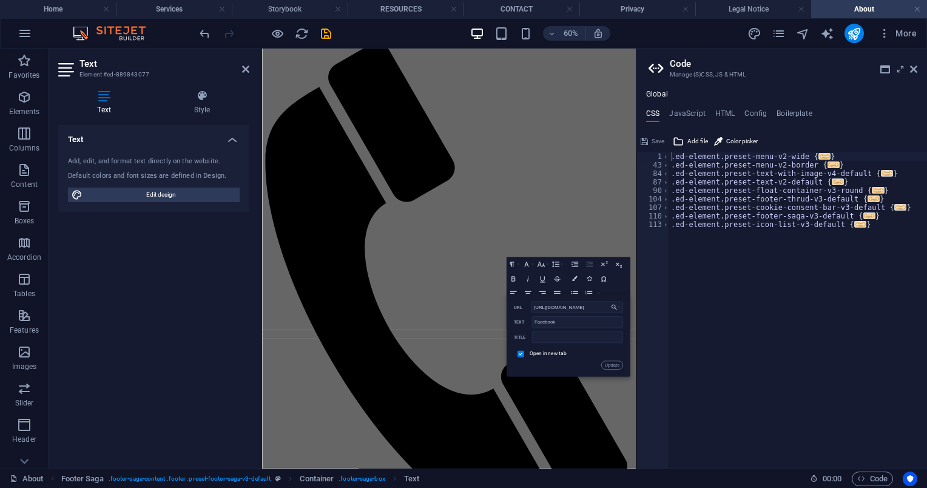
scroll to position [0, 84]
click at [589, 308] on input "[URL][DOMAIN_NAME]" at bounding box center [577, 307] width 92 height 12
click at [607, 306] on input "[URL][DOMAIN_NAME]" at bounding box center [577, 307] width 92 height 12
click at [585, 305] on input "[URL][DOMAIN_NAME]" at bounding box center [577, 307] width 92 height 12
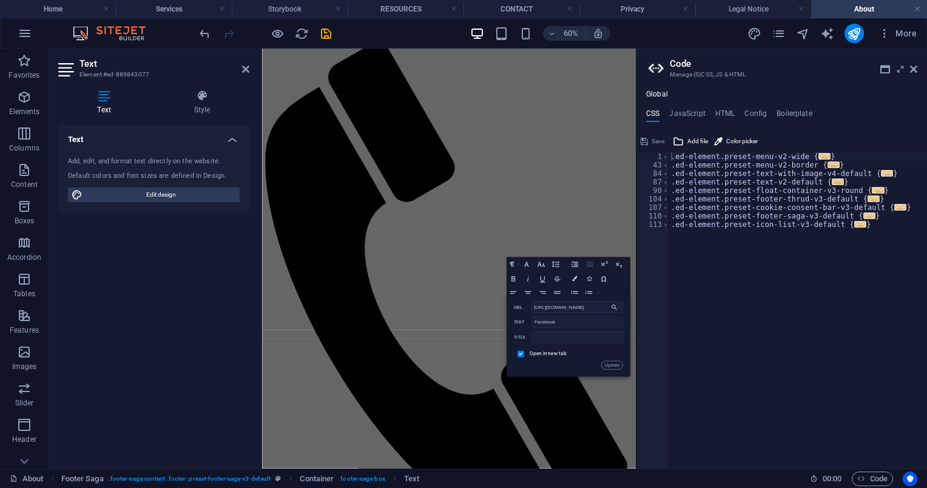
type input "[URL][DOMAIN_NAME]"
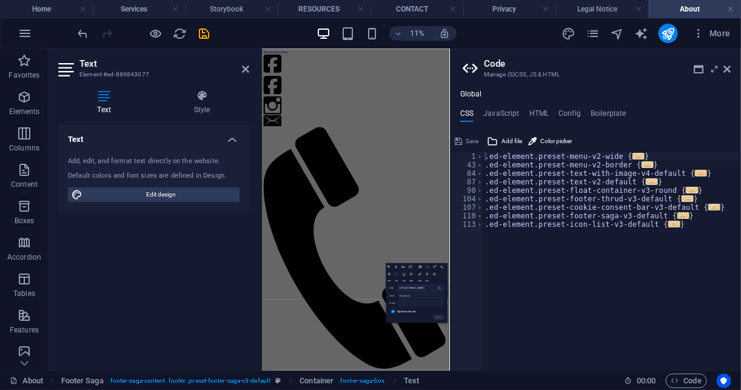
scroll to position [910, 0]
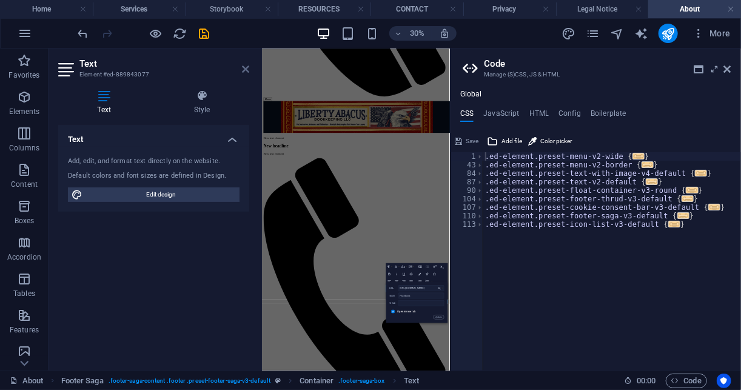
drag, startPoint x: 872, startPoint y: 21, endPoint x: 308, endPoint y: 33, distance: 564.2
click at [249, 70] on icon at bounding box center [245, 69] width 7 height 10
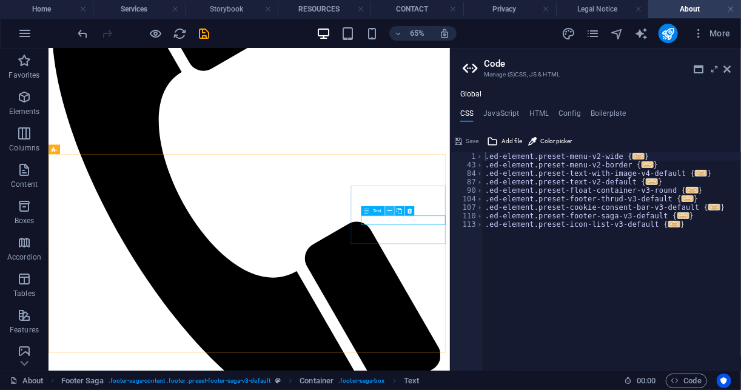
click at [388, 211] on icon at bounding box center [390, 211] width 4 height 8
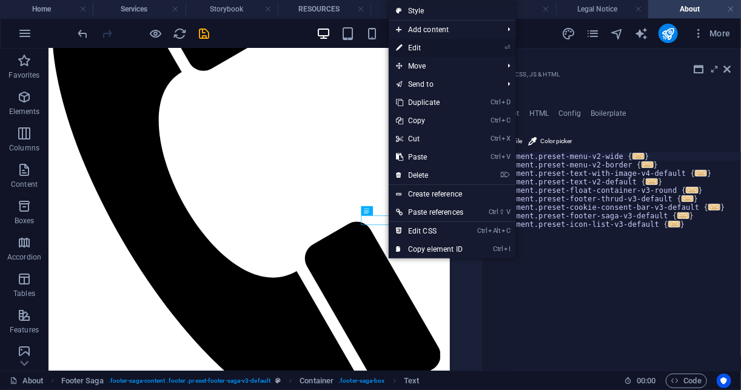
click at [430, 43] on link "⏎ Edit" at bounding box center [430, 48] width 82 height 18
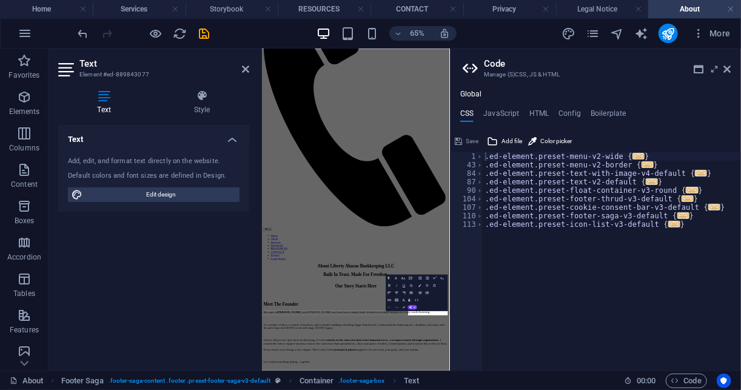
scroll to position [902, 0]
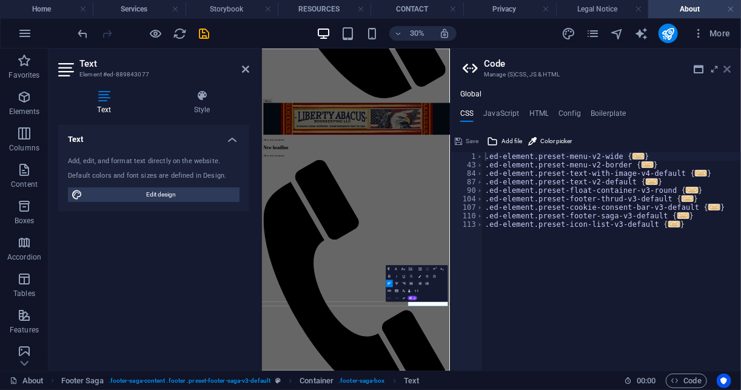
click at [731, 71] on icon at bounding box center [727, 69] width 7 height 10
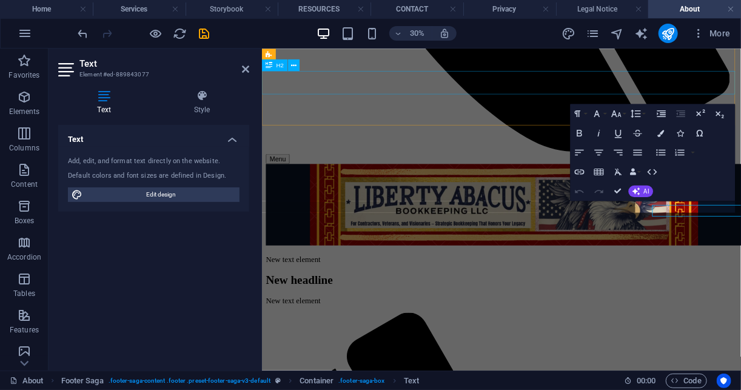
scroll to position [1550, 0]
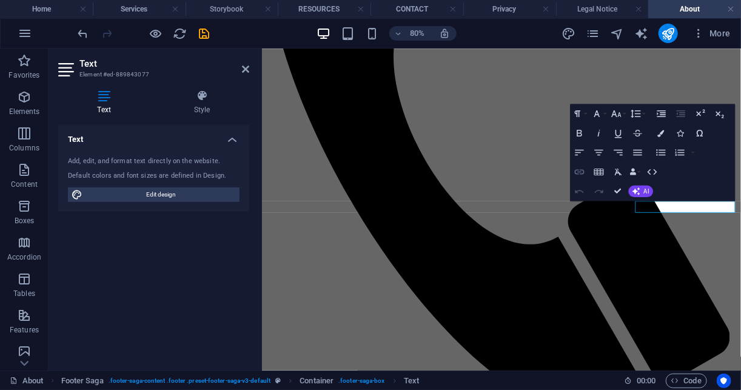
click at [581, 175] on icon "button" at bounding box center [580, 172] width 12 height 12
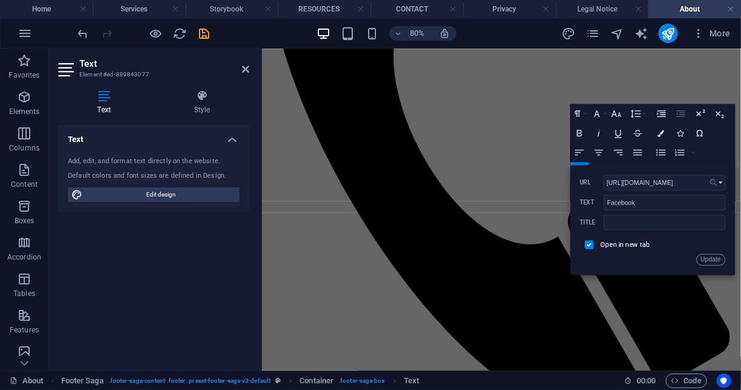
scroll to position [0, 5]
type input "[URL][DOMAIN_NAME]"
click at [717, 261] on button "Update" at bounding box center [711, 260] width 29 height 12
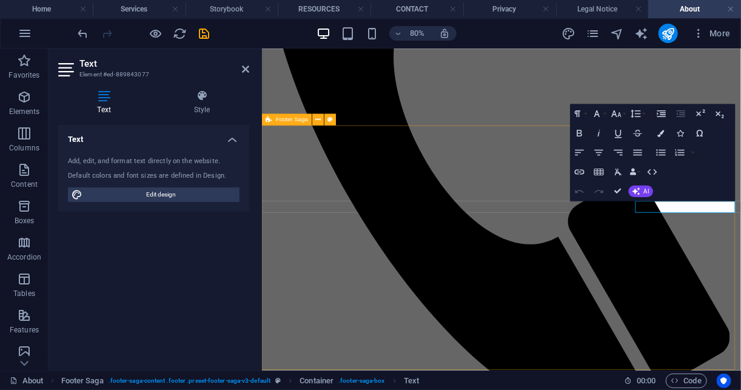
scroll to position [0, 0]
click at [578, 168] on icon "button" at bounding box center [580, 172] width 12 height 12
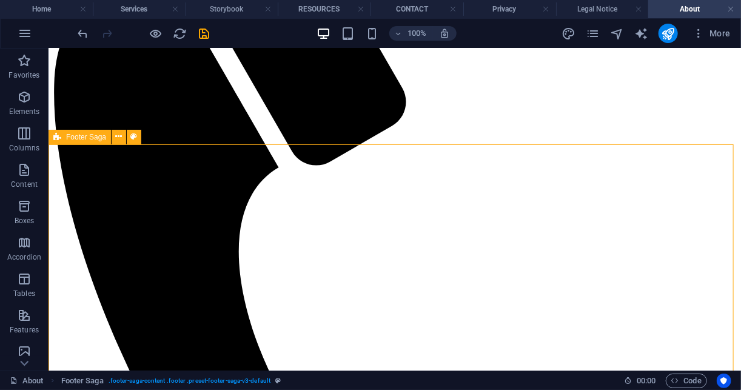
scroll to position [1567, 0]
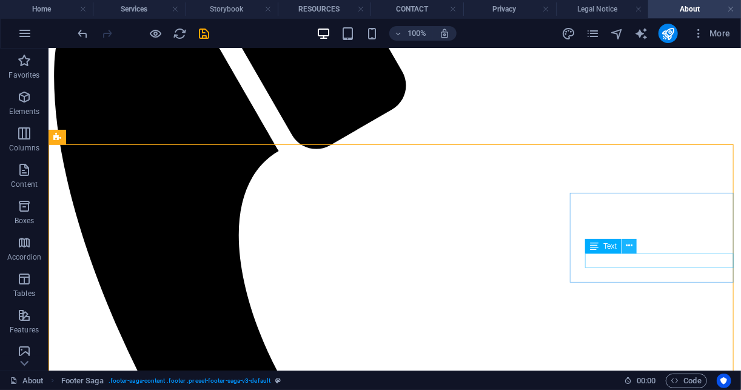
click at [628, 250] on icon at bounding box center [629, 246] width 7 height 13
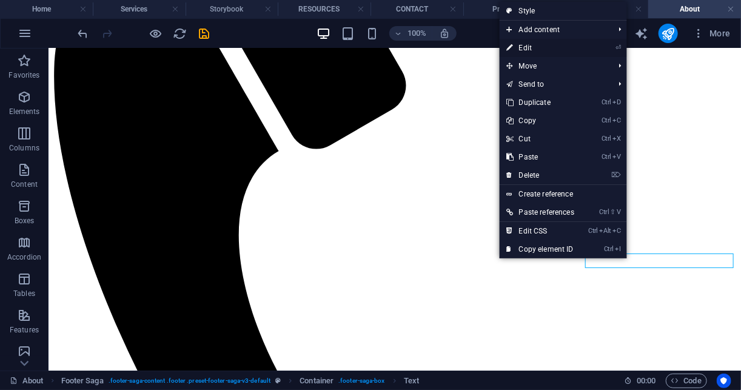
click at [544, 46] on link "⏎ Edit" at bounding box center [541, 48] width 82 height 18
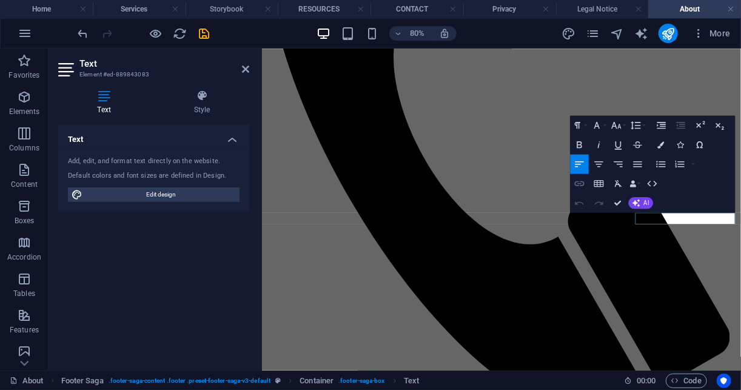
click at [582, 183] on icon "button" at bounding box center [580, 184] width 12 height 12
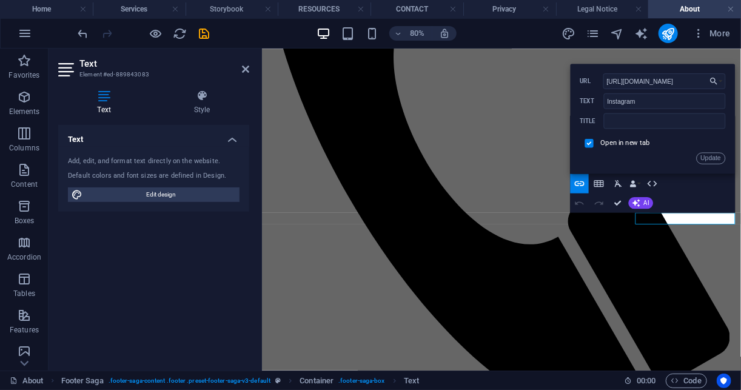
scroll to position [0, 22]
type input "[URL][DOMAIN_NAME]"
